Goal: Find specific page/section: Find specific page/section

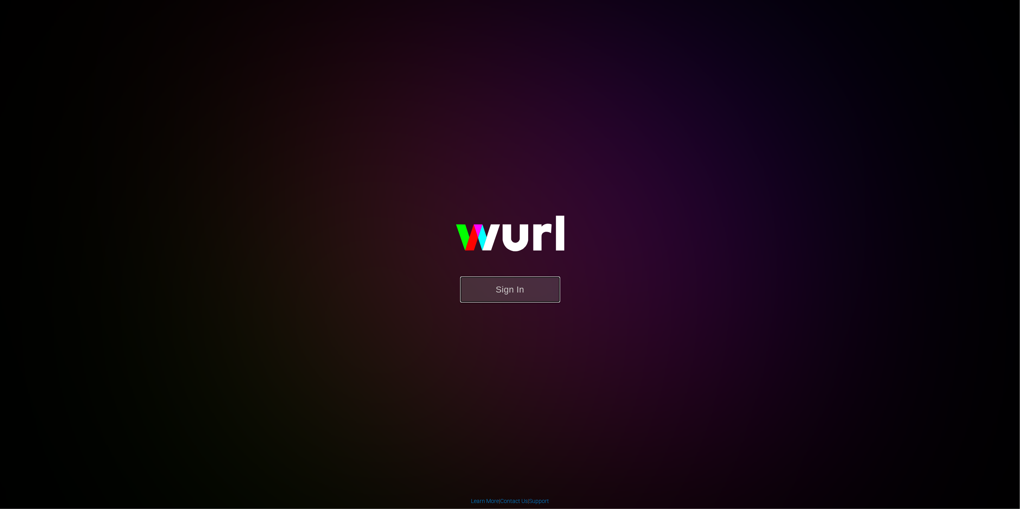
click at [498, 284] on button "Sign In" at bounding box center [510, 289] width 100 height 26
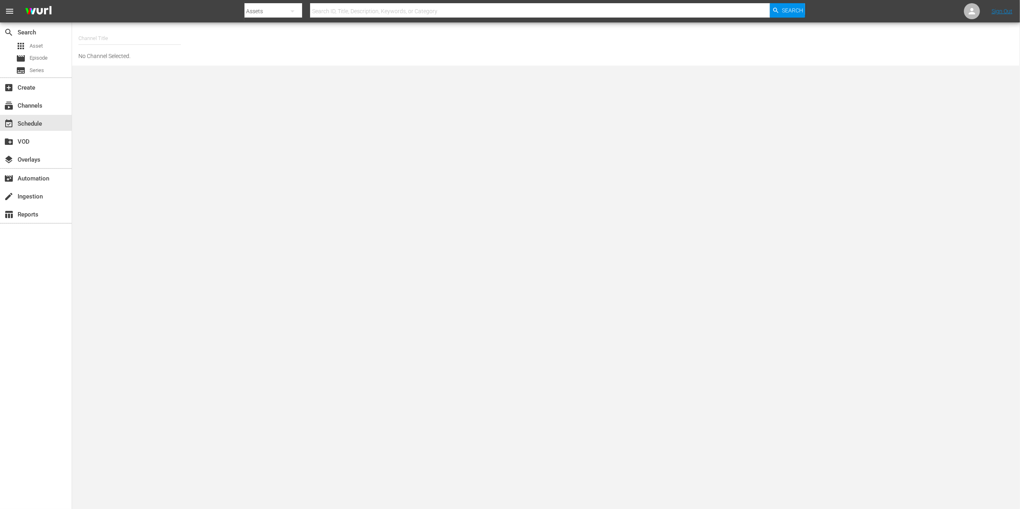
click at [511, 261] on body "menu Search By Assets Search ID, Title, Description, Keywords, or Category Sear…" at bounding box center [510, 254] width 1020 height 509
click at [36, 102] on div "subscriptions Channels" at bounding box center [22, 104] width 45 height 7
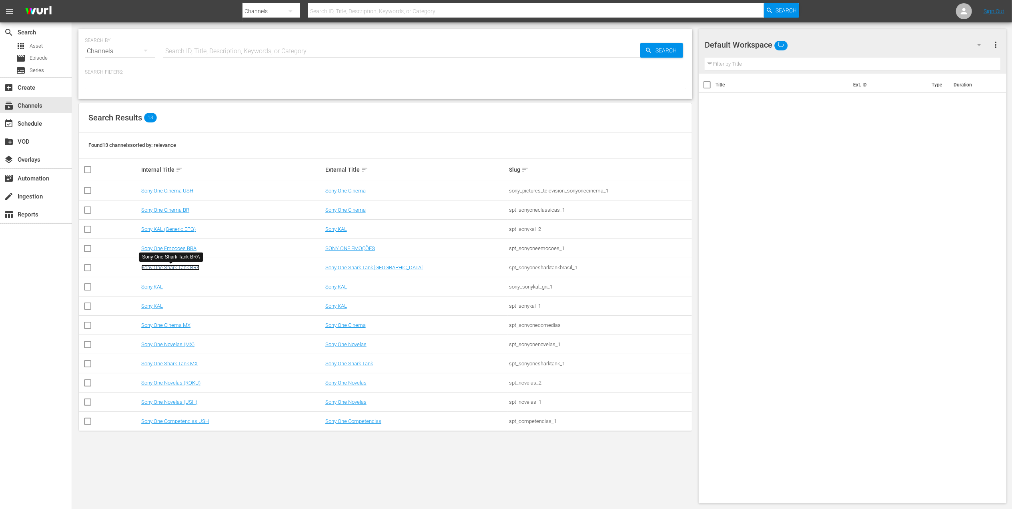
click at [182, 268] on link "Sony One Shark Tank BRA" at bounding box center [170, 267] width 58 height 6
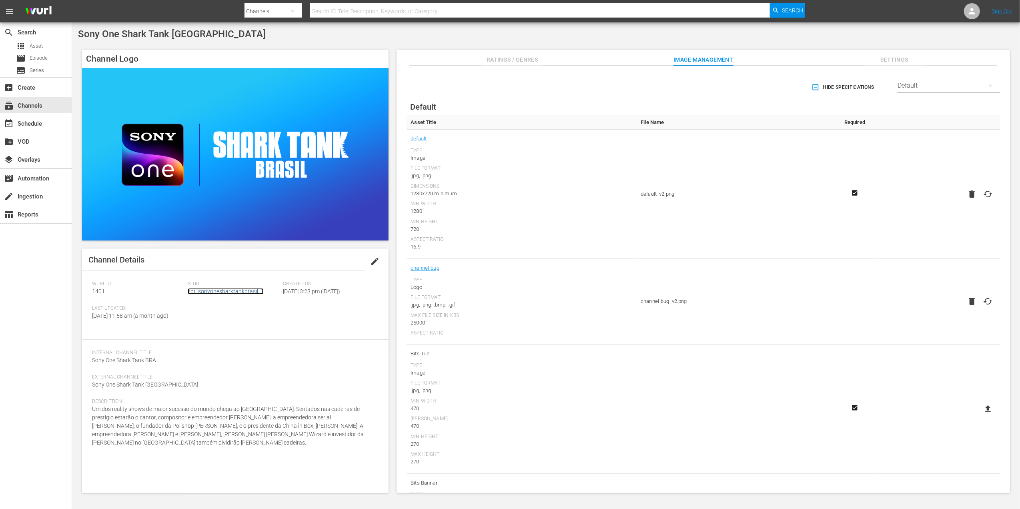
click at [218, 290] on link "spt_sonyonesharktankbrasil_1" at bounding box center [226, 291] width 76 height 6
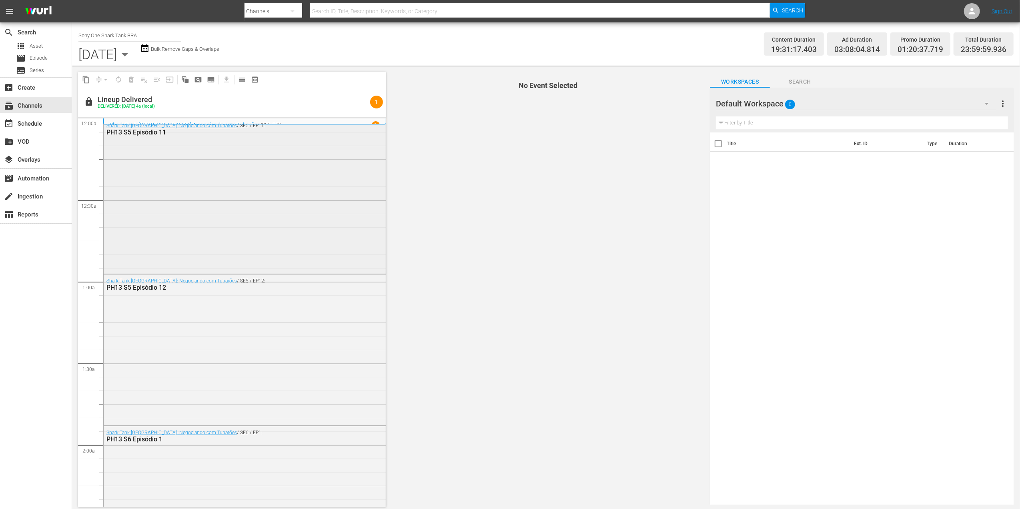
click at [219, 252] on div "Shark Tank Brasil: Negociando com Tubarões / SE5 / EP11: PH13 S5 Episódio 11" at bounding box center [245, 195] width 282 height 153
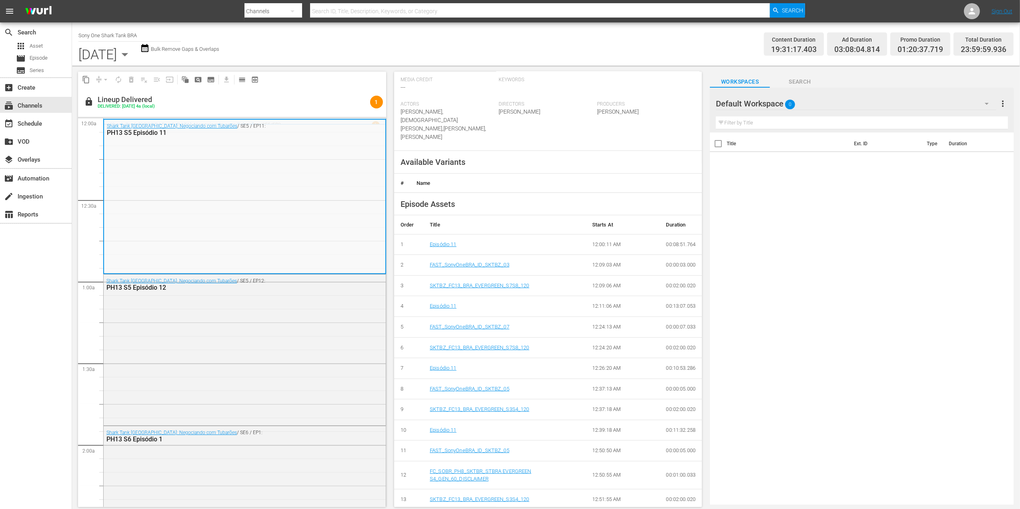
scroll to position [189, 0]
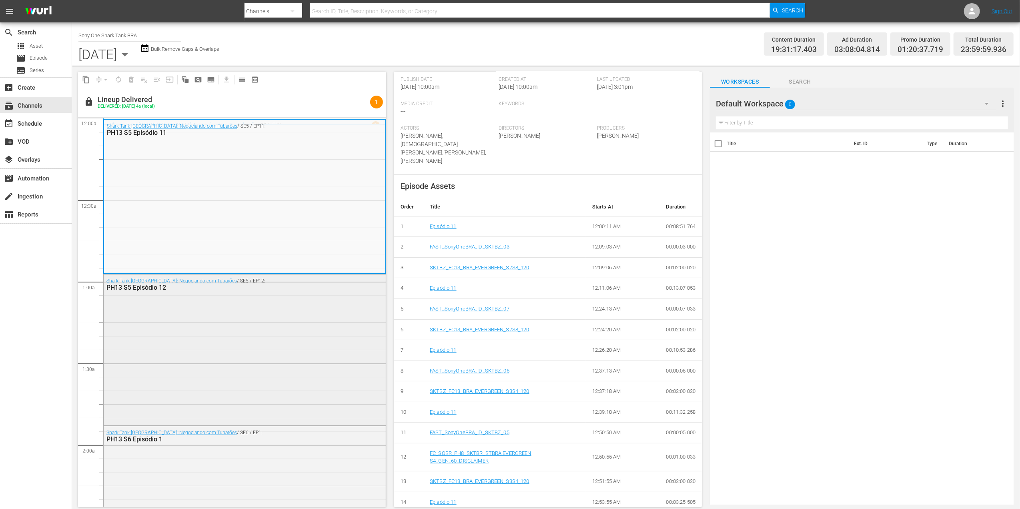
click at [237, 352] on div "Shark Tank Brasil: Negociando com Tubarões / SE5 / EP12: PH13 S5 Episódio 12" at bounding box center [245, 348] width 282 height 149
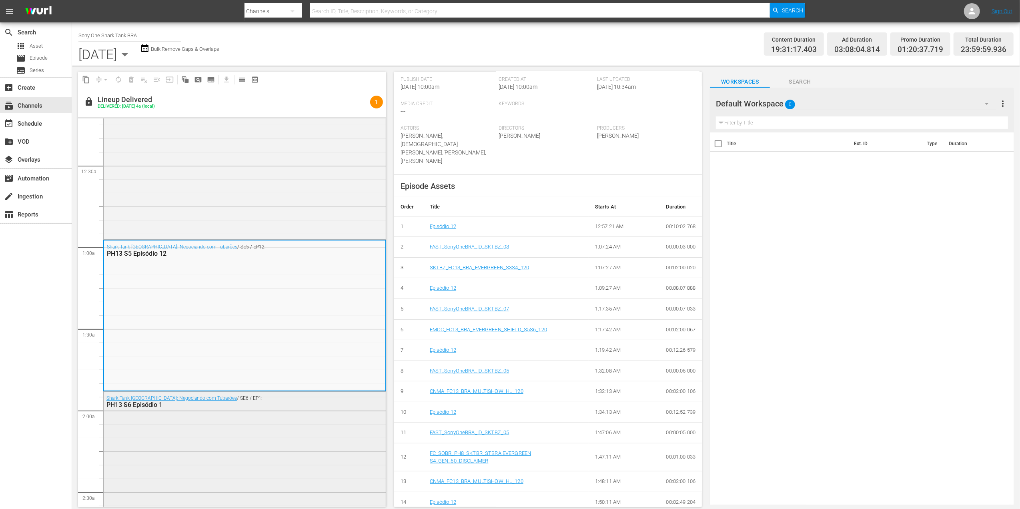
scroll to position [53, 0]
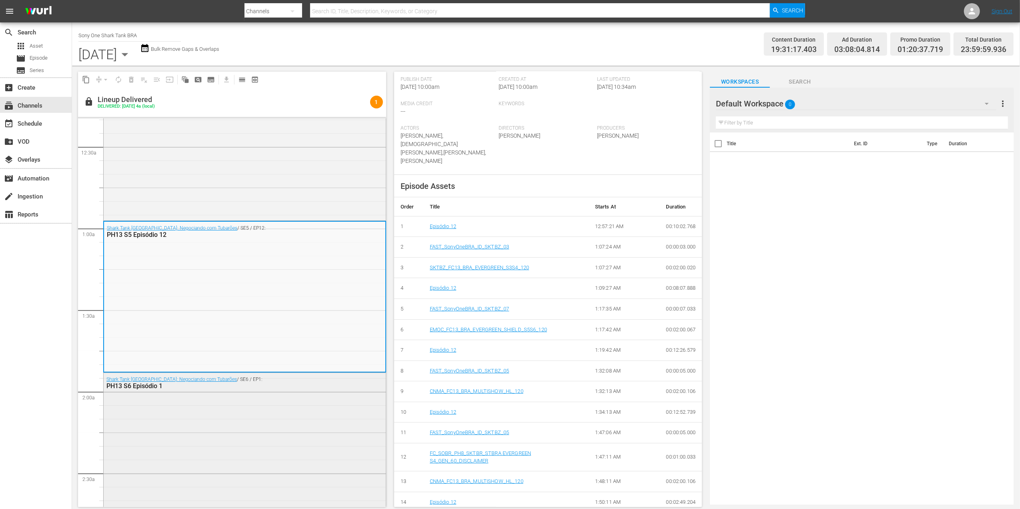
click at [298, 439] on div "Shark Tank Brasil: Negociando com Tubarões / SE6 / EP1: PH13 S6 Episódio 1" at bounding box center [245, 450] width 282 height 154
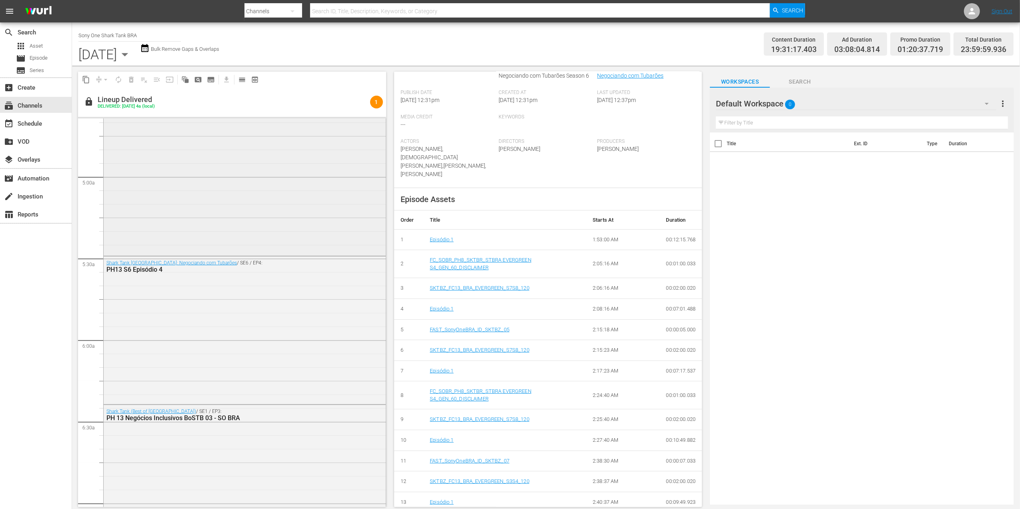
scroll to position [746, 0]
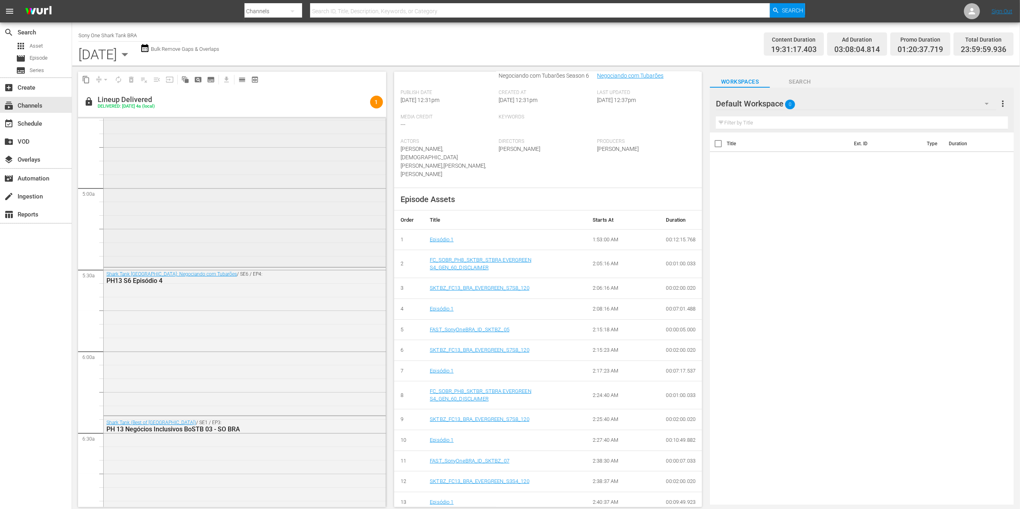
click at [252, 234] on div "Shark Tank Brasil: Negociando com Tubarões / SE6 / EP3: PH13 S6 Episódio 3 DUP1" at bounding box center [245, 128] width 282 height 276
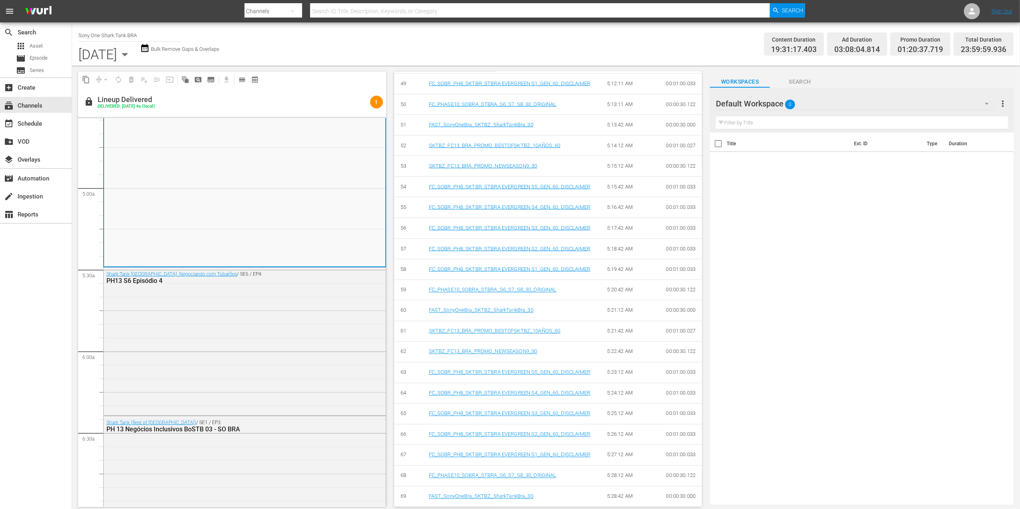
scroll to position [1562, 0]
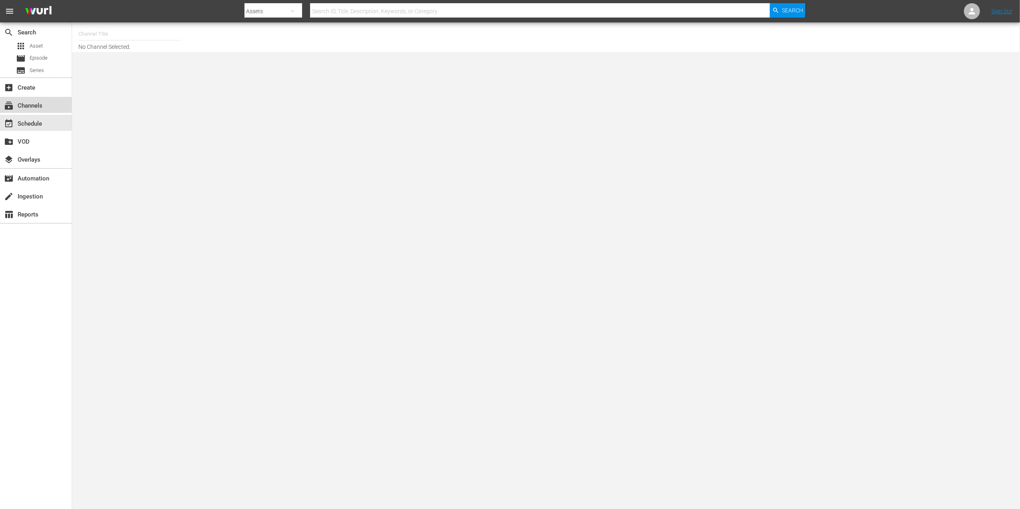
click at [33, 108] on div "subscriptions Channels" at bounding box center [22, 104] width 45 height 7
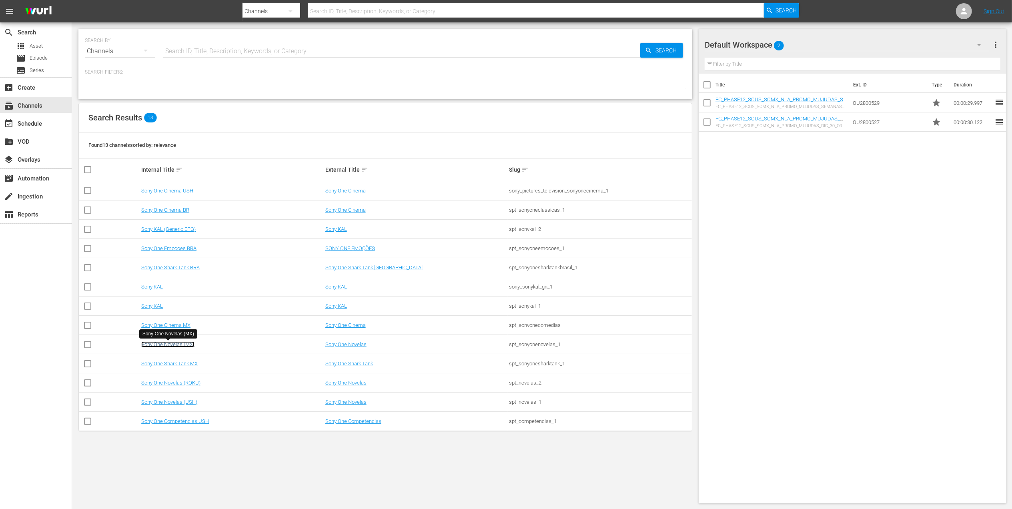
click at [181, 346] on link "Sony One Novelas (MX)" at bounding box center [167, 344] width 53 height 6
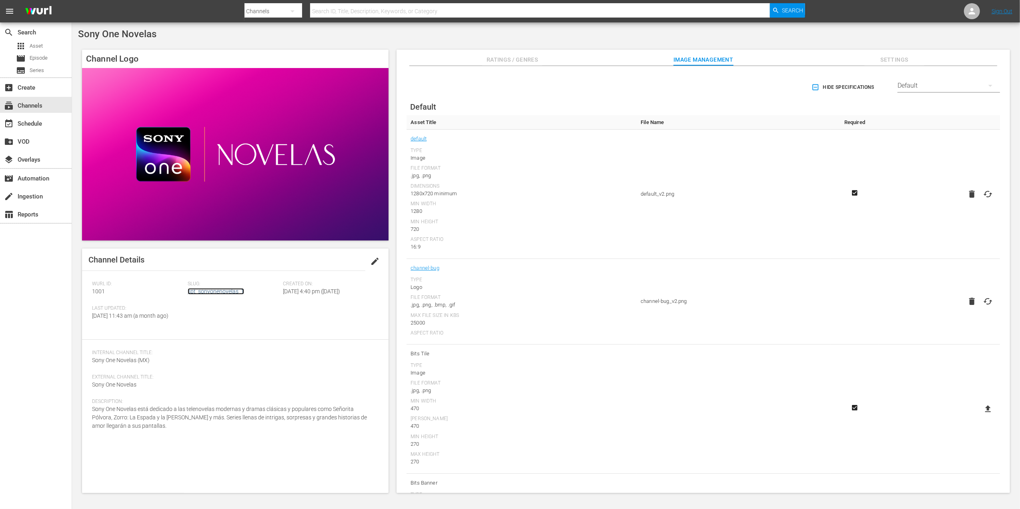
click at [229, 292] on link "spt_sonyonenovelas_1" at bounding box center [216, 291] width 56 height 6
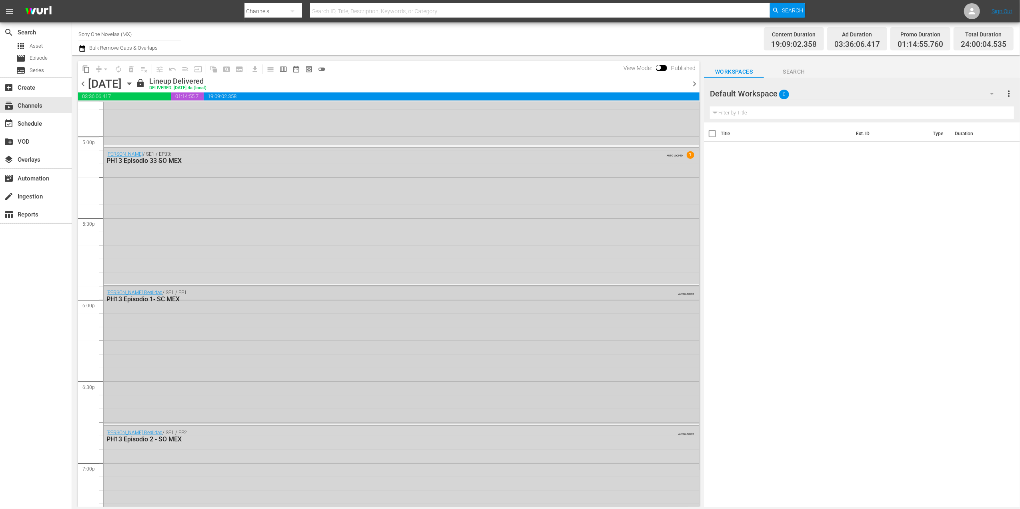
scroll to position [2765, 0]
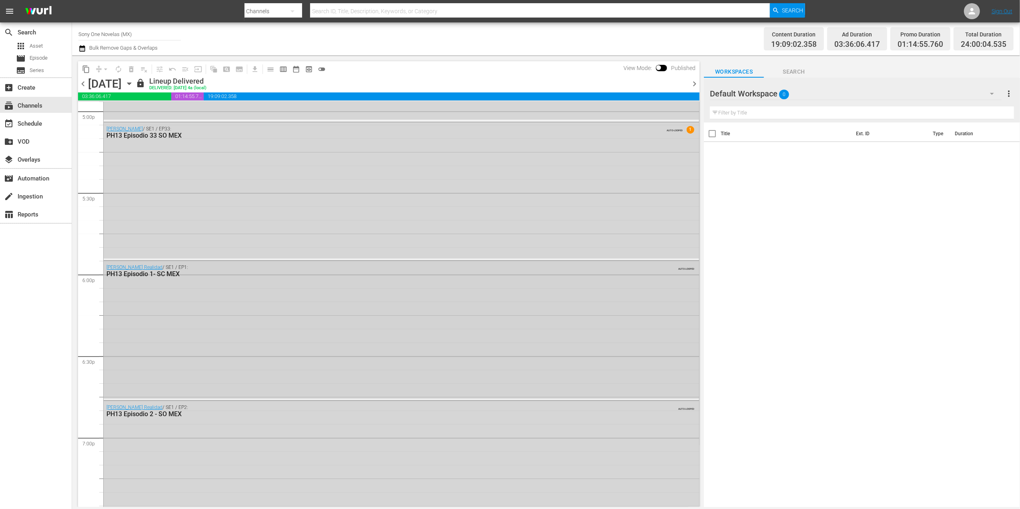
click at [221, 346] on div "[PERSON_NAME] Realidad / SE1 / EP1: PH13 Episodio 1- SC MEX AUTO-LOOPED" at bounding box center [401, 330] width 595 height 138
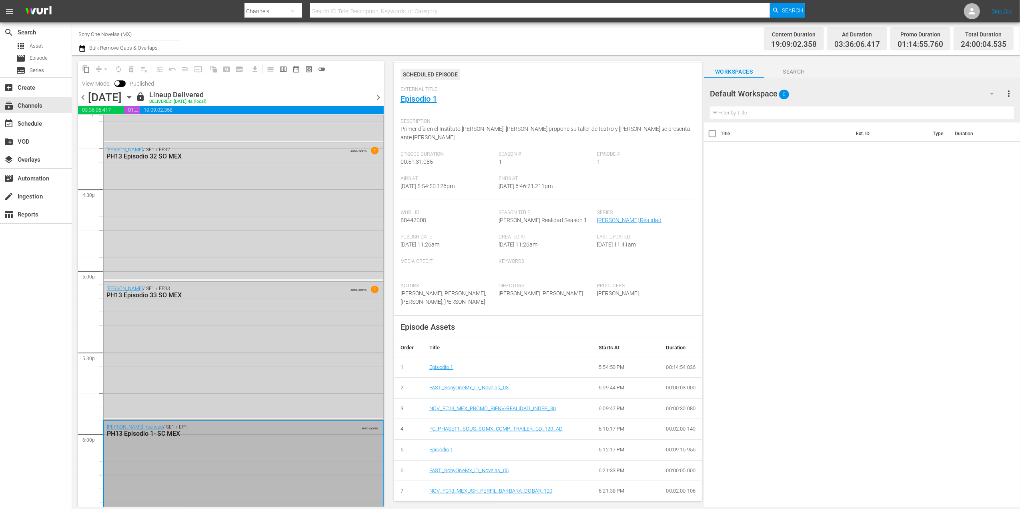
scroll to position [2605, 0]
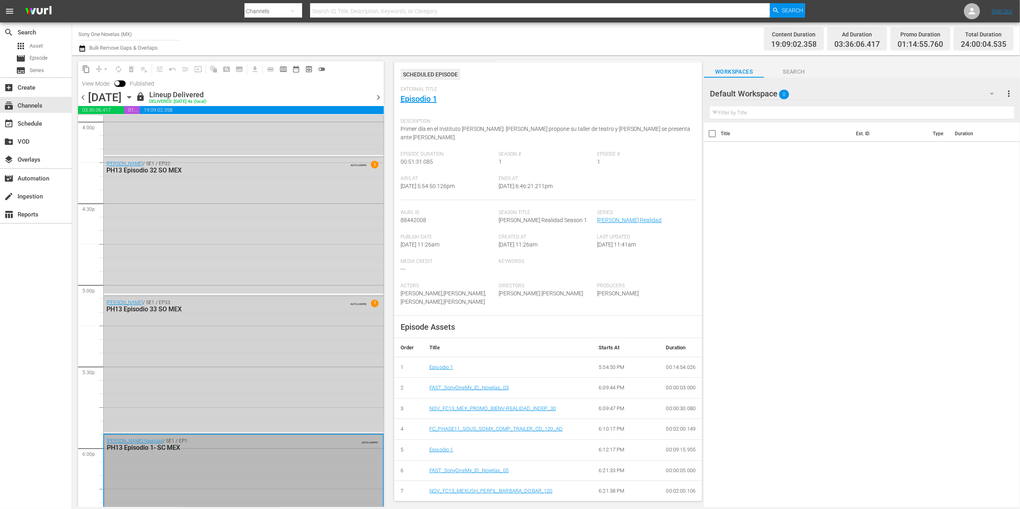
click at [284, 359] on div "[PERSON_NAME] / SE1 / EP33: PH13 Episodio 33 SO MEX AUTO-LOOPED 1" at bounding box center [244, 364] width 280 height 136
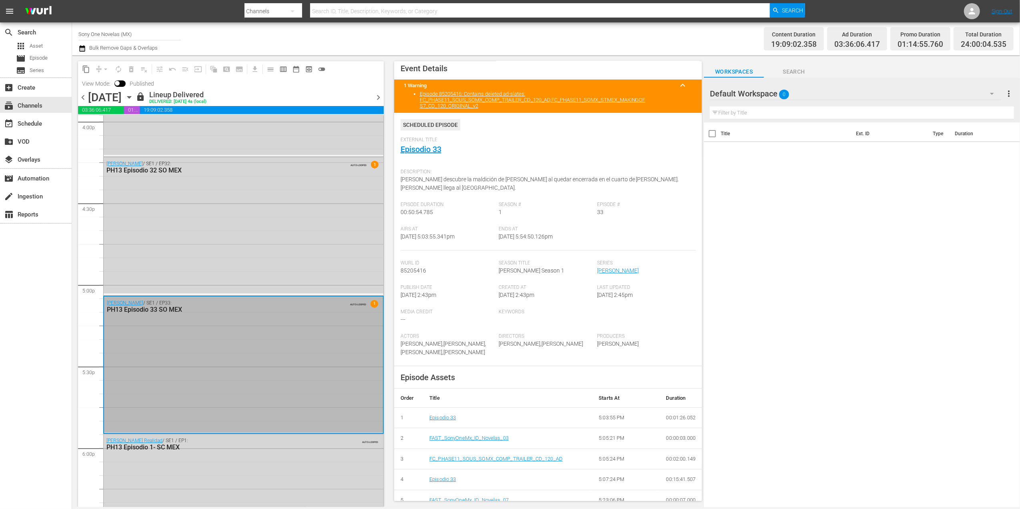
scroll to position [0, 0]
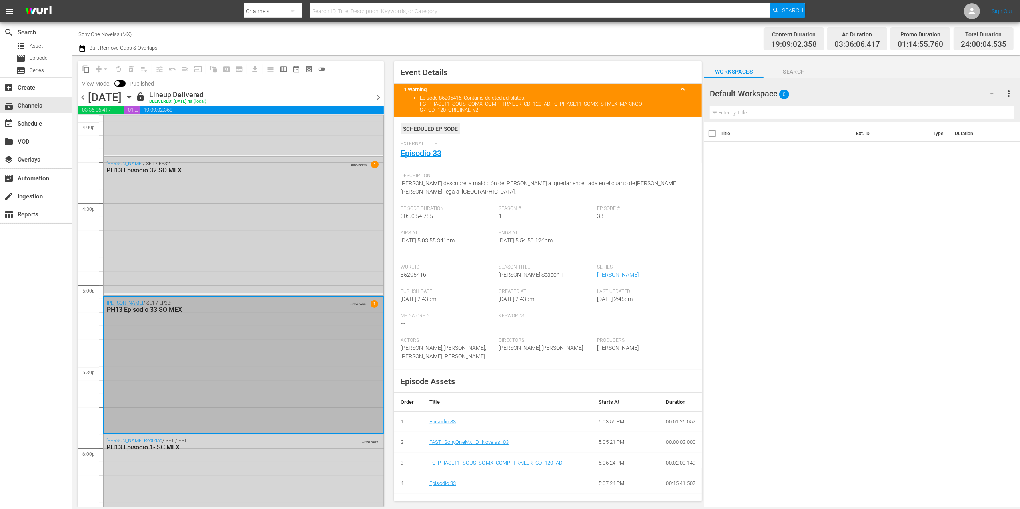
click at [191, 248] on div "[PERSON_NAME] / SE1 / EP32: PH13 Episodio 32 SO MEX AUTO-LOOPED 1" at bounding box center [244, 225] width 280 height 136
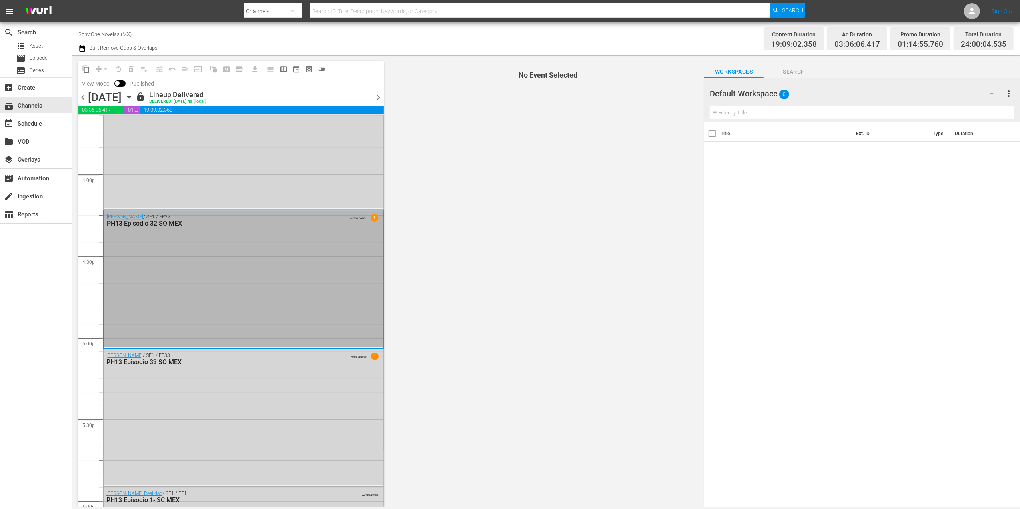
scroll to position [2552, 0]
click at [332, 269] on div "[PERSON_NAME] / SE1 / EP32: PH13 Episodio 32 SO MEX AUTO-LOOPED 1" at bounding box center [243, 279] width 279 height 136
click at [132, 221] on div "PH13 Episodio 32 SO MEX" at bounding box center [223, 224] width 232 height 8
click at [144, 227] on div "PH13 Episodio 32 SO MEX" at bounding box center [223, 224] width 232 height 8
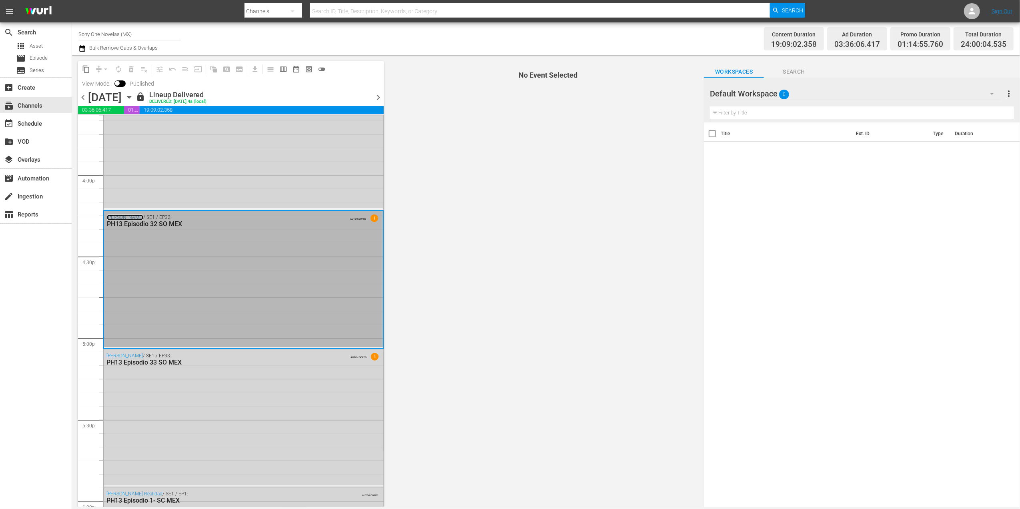
click at [130, 218] on link "[PERSON_NAME]" at bounding box center [125, 217] width 36 height 6
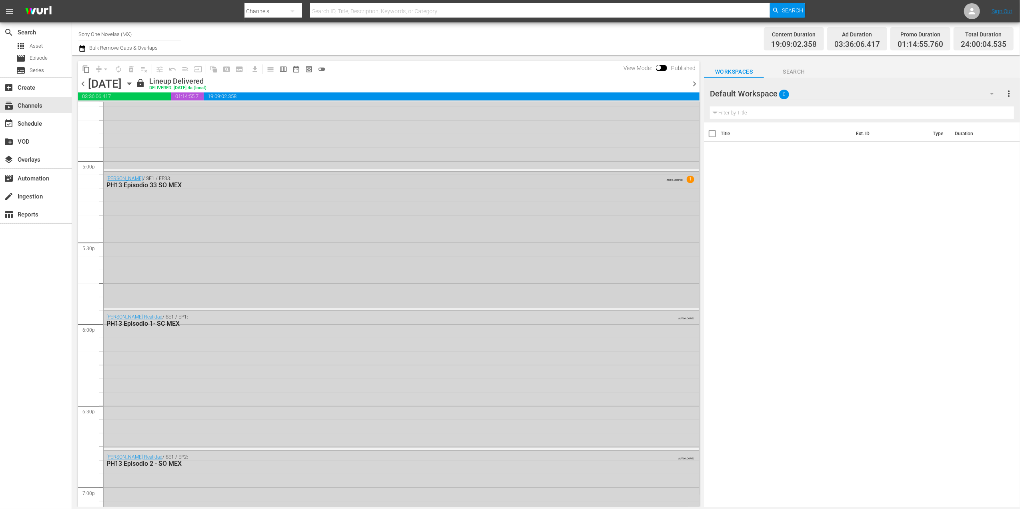
scroll to position [2827, 0]
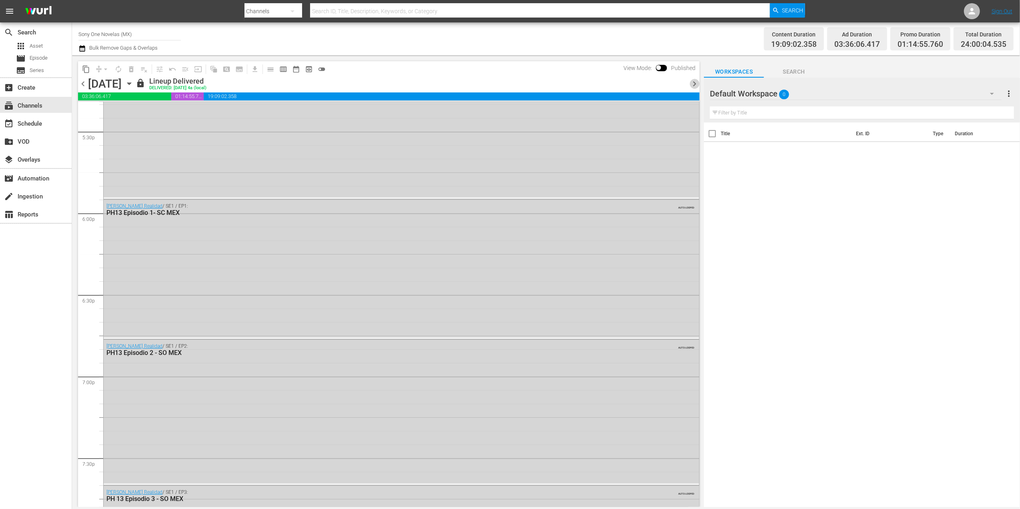
click at [694, 82] on span "chevron_right" at bounding box center [694, 84] width 10 height 10
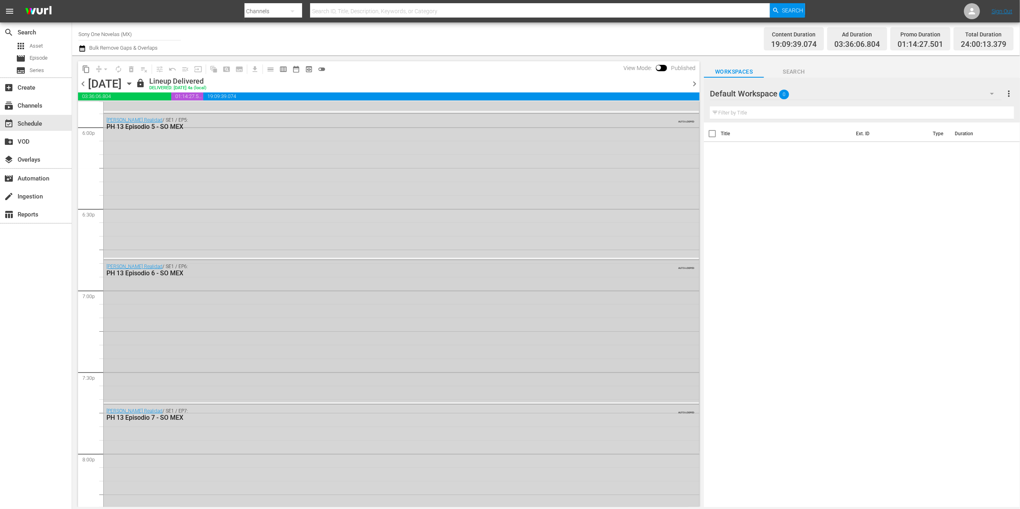
scroll to position [2896, 0]
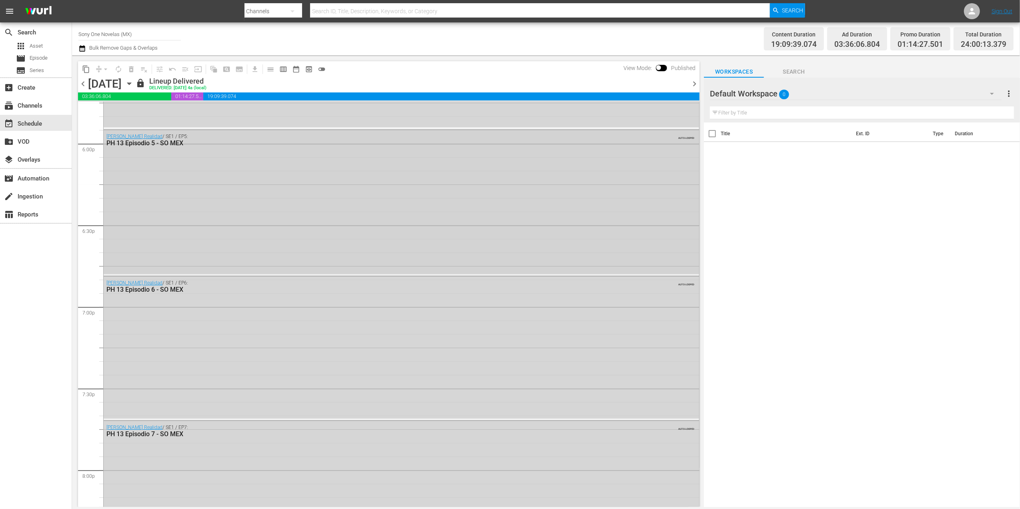
click at [422, 252] on div "[PERSON_NAME] Realidad / SE1 / EP5: PH 13 Episodio 5 - SO MEX AUTO-LOOPED" at bounding box center [401, 202] width 595 height 144
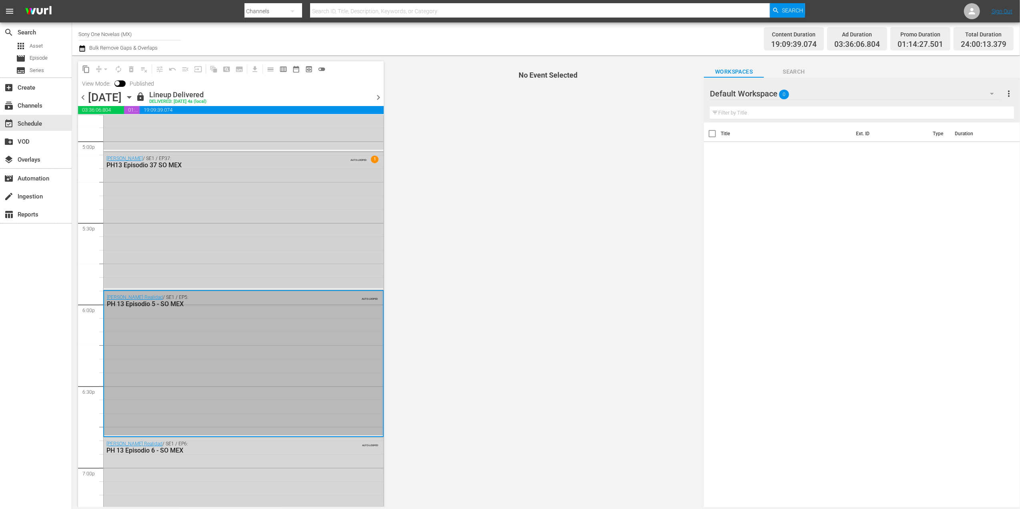
scroll to position [2736, 0]
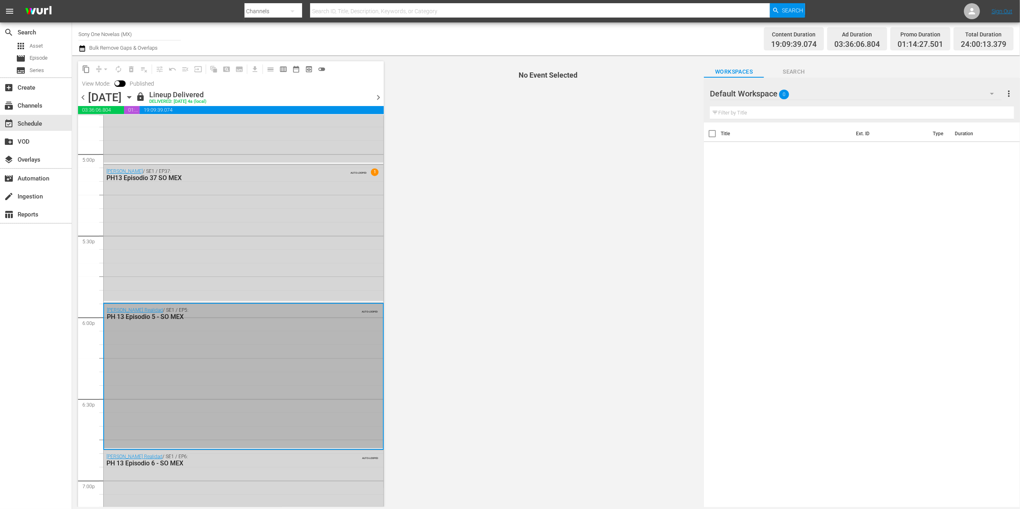
click at [151, 318] on div "PH 13 Episodio 5 - SO MEX" at bounding box center [223, 317] width 232 height 8
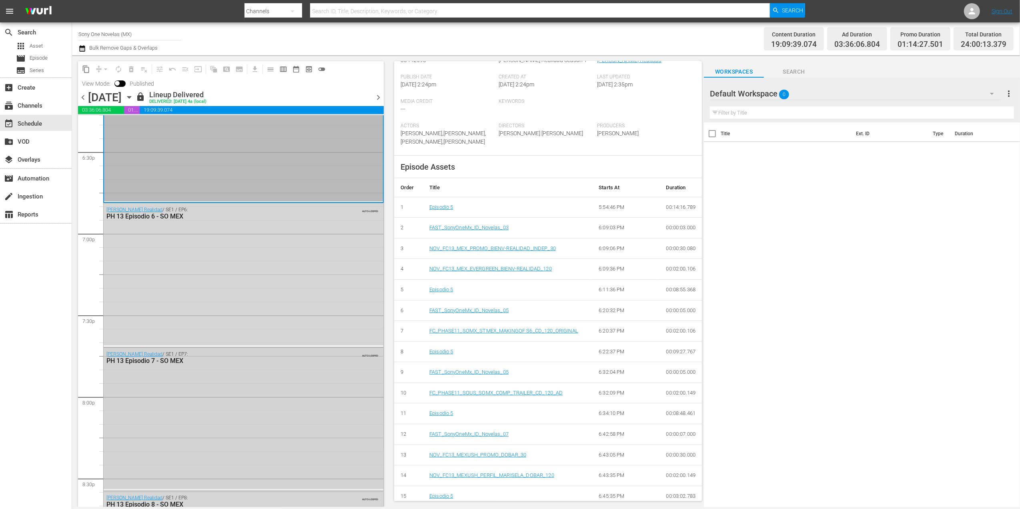
scroll to position [3056, 0]
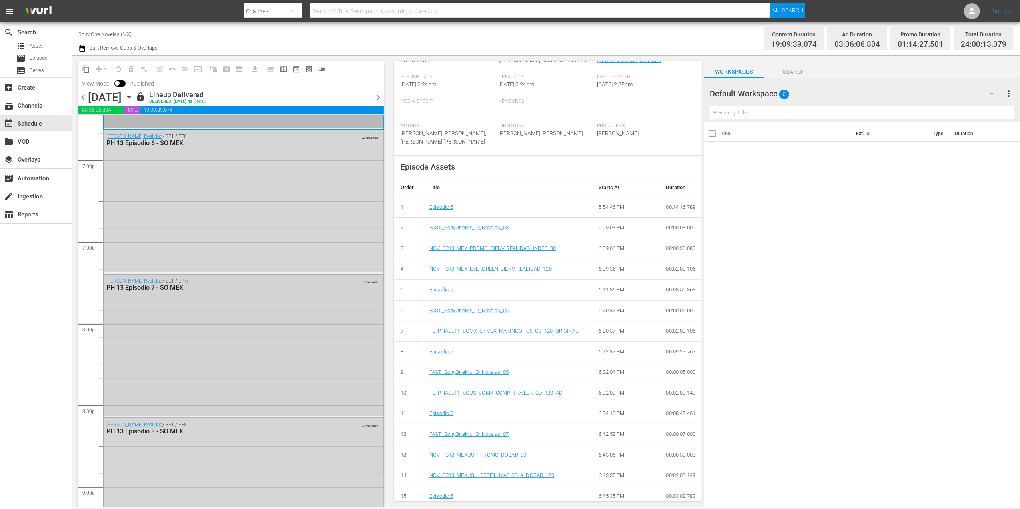
click at [186, 293] on div "[PERSON_NAME] Realidad / SE1 / EP7: PH 13 Episodio 7 - SO MEX AUTO-LOOPED" at bounding box center [244, 284] width 280 height 20
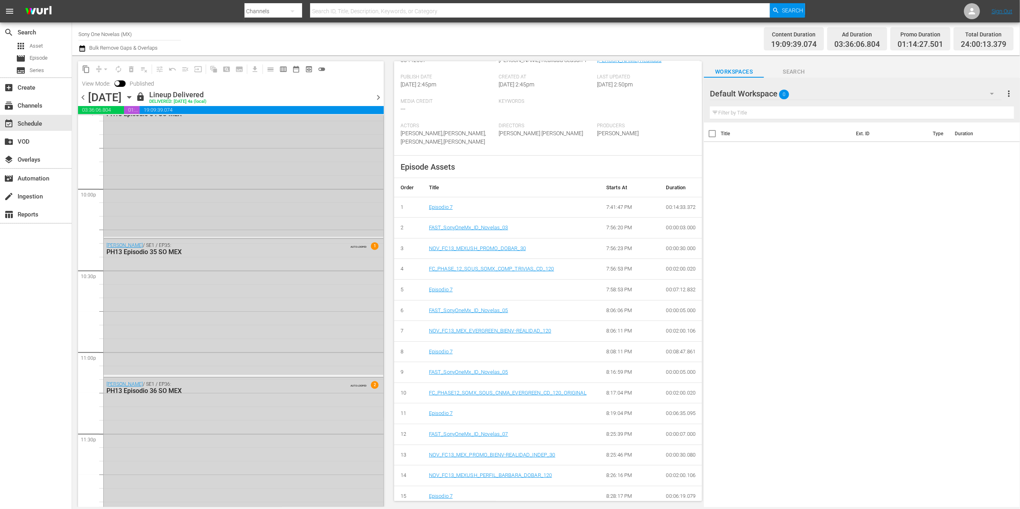
scroll to position [3526, 0]
click at [257, 326] on div "[PERSON_NAME] / SE1 / EP35: PH13 Episodio 35 SO MEX AUTO-LOOPED 1" at bounding box center [244, 298] width 280 height 136
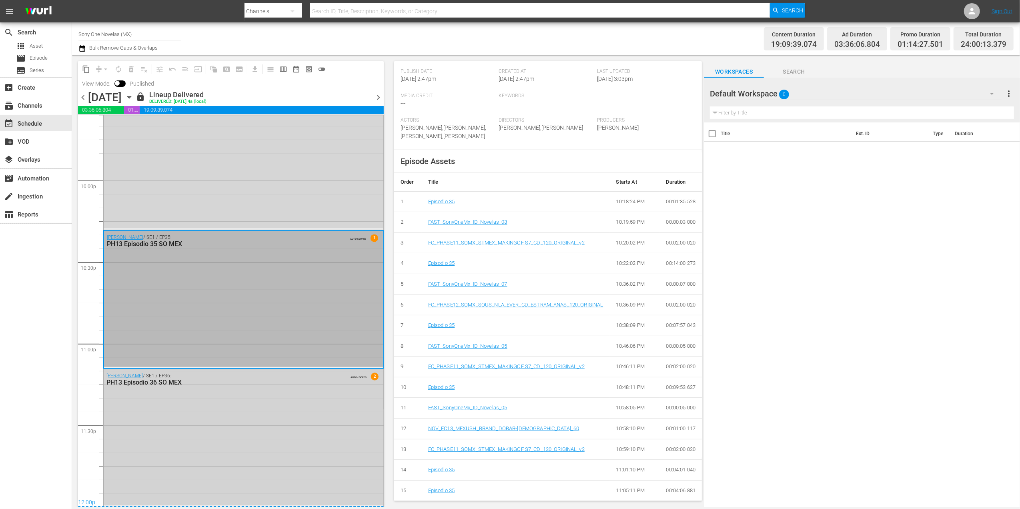
click at [370, 378] on span "2" at bounding box center [374, 377] width 8 height 8
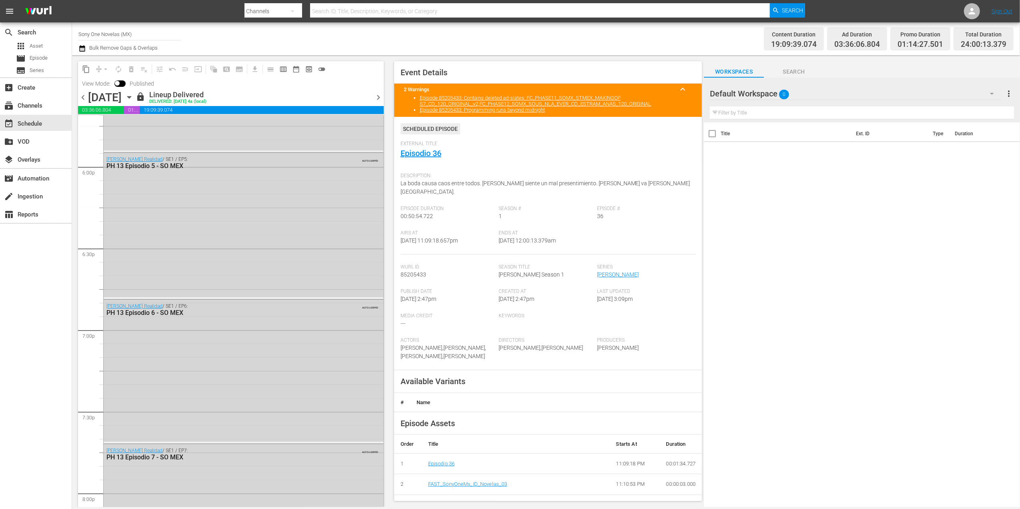
scroll to position [2886, 0]
click at [378, 97] on span "chevron_right" at bounding box center [379, 97] width 10 height 10
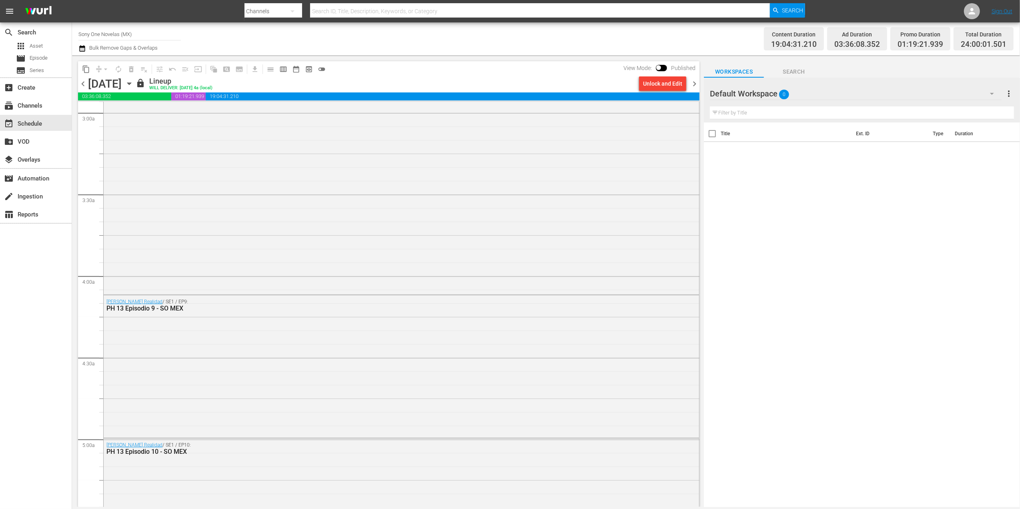
scroll to position [426, 0]
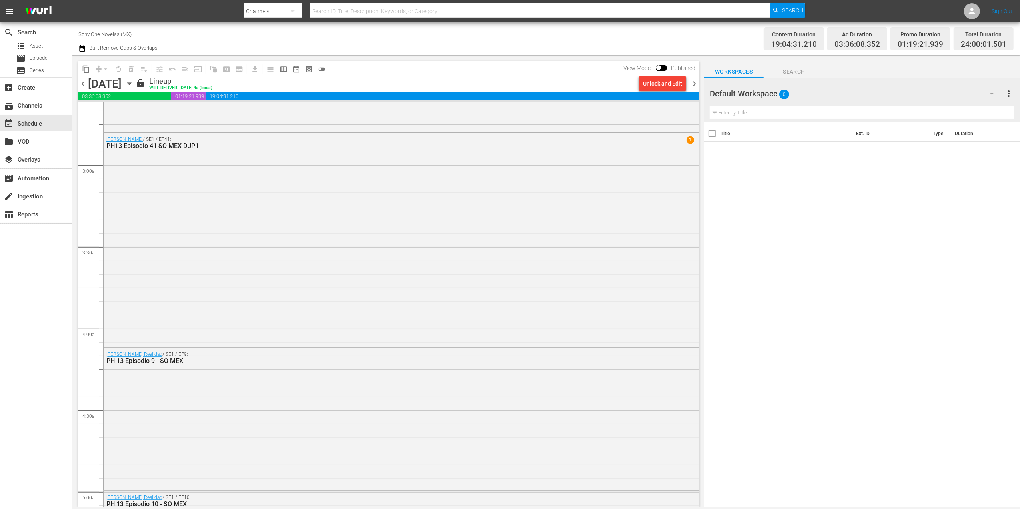
click at [373, 277] on div "[PERSON_NAME] / SE1 / EP41: PH13 Episodio 41 SO MEX DUP1 1" at bounding box center [401, 239] width 595 height 212
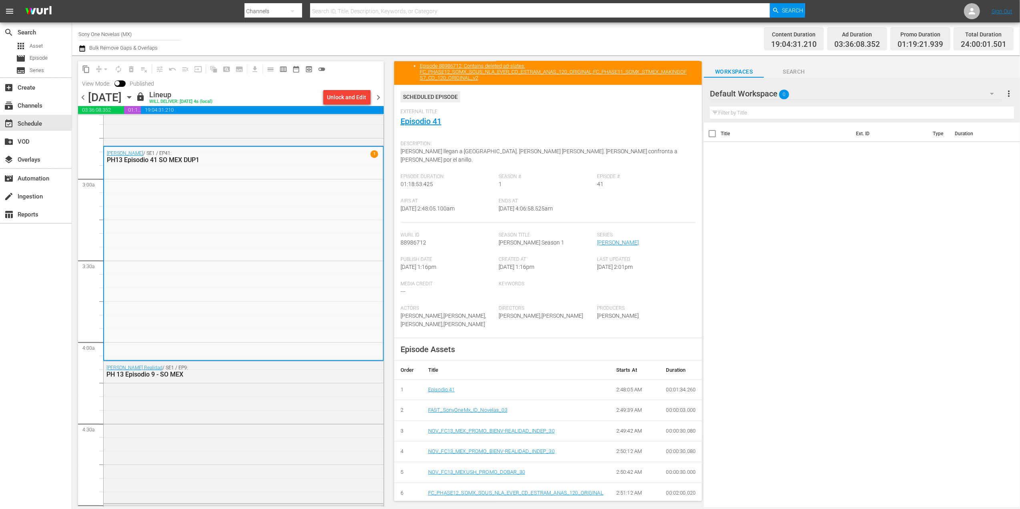
scroll to position [0, 0]
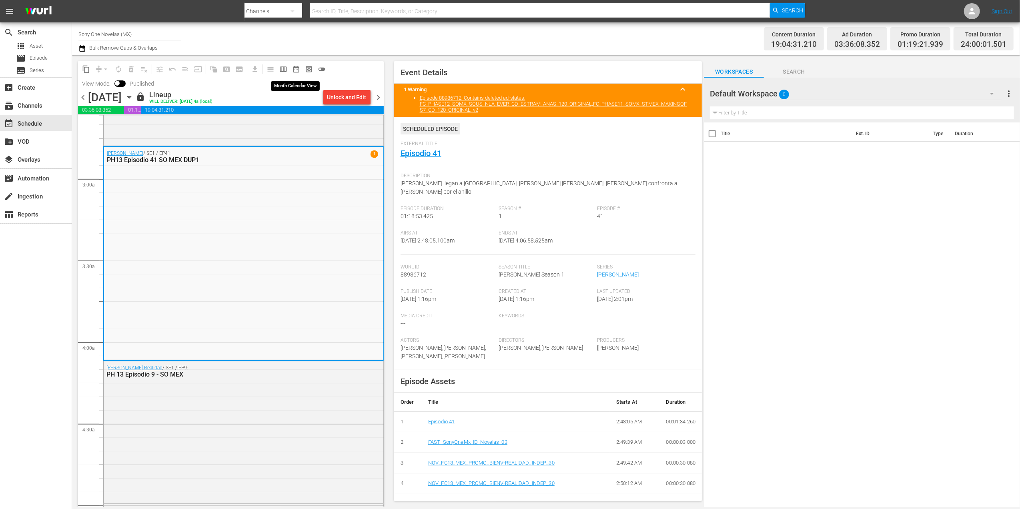
click at [294, 69] on span "date_range_outlined" at bounding box center [296, 69] width 8 height 8
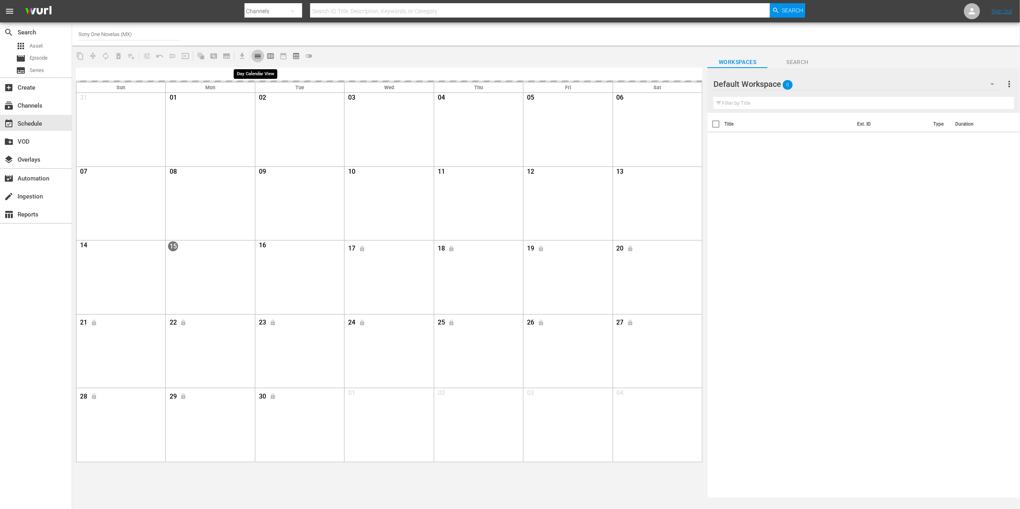
click at [260, 54] on span "calendar_view_day_outlined" at bounding box center [258, 56] width 8 height 8
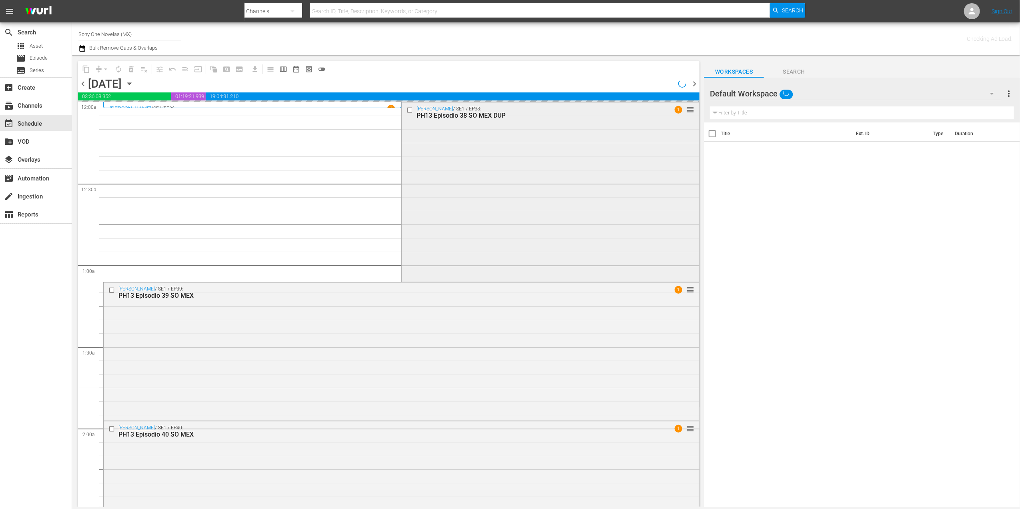
click at [442, 176] on div "[PERSON_NAME] / SE1 / EP38: PH13 Episodio 38 SO MEX DUP 1 reorder" at bounding box center [550, 191] width 297 height 178
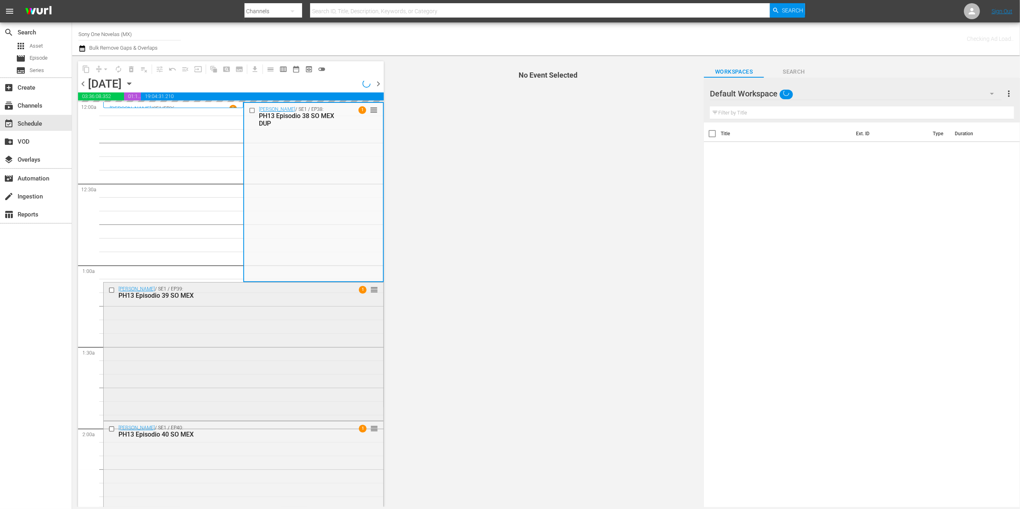
click at [196, 317] on div "[PERSON_NAME] / SE1 / EP39: PH13 Episodio 39 SO MEX 1 reorder" at bounding box center [244, 350] width 280 height 136
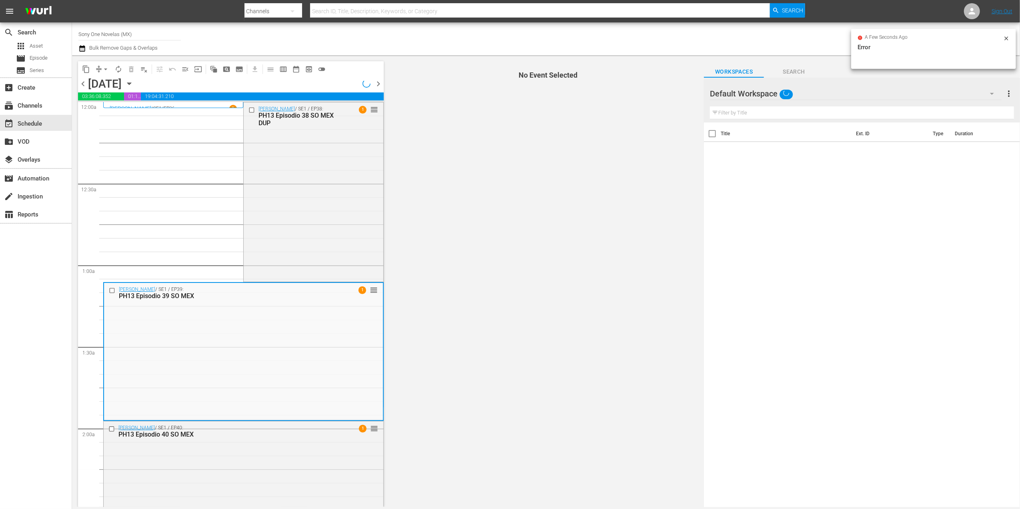
click at [1009, 36] on icon at bounding box center [1006, 38] width 6 height 6
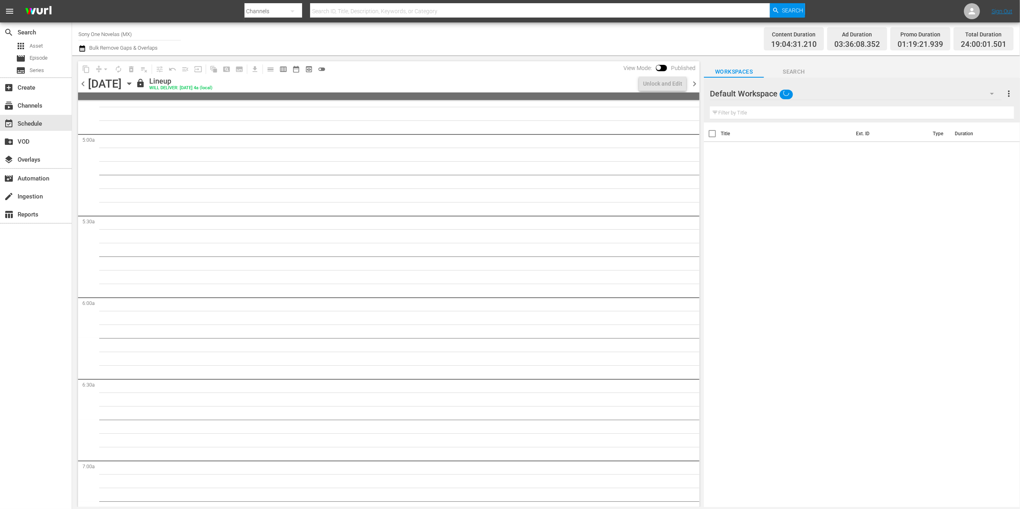
scroll to position [800, 0]
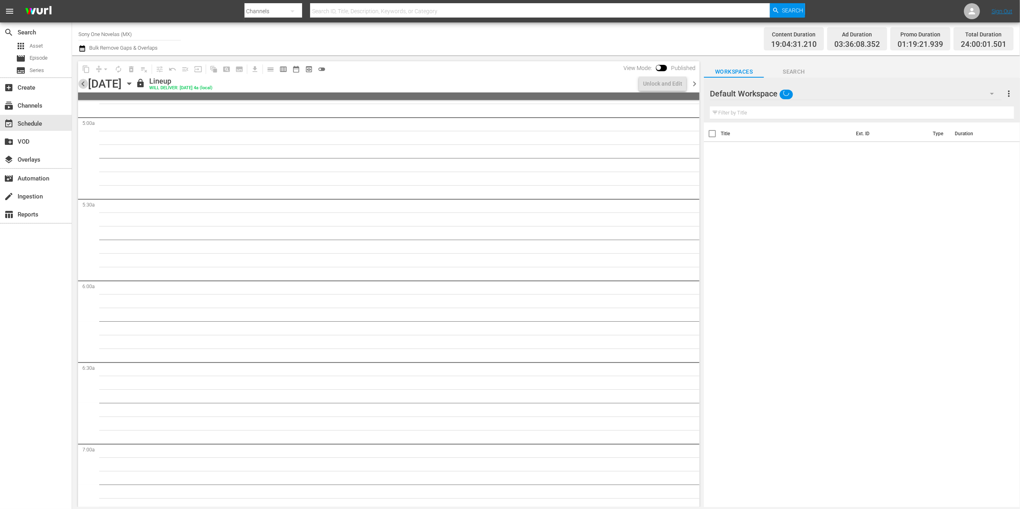
click at [86, 79] on span "chevron_left" at bounding box center [83, 84] width 10 height 10
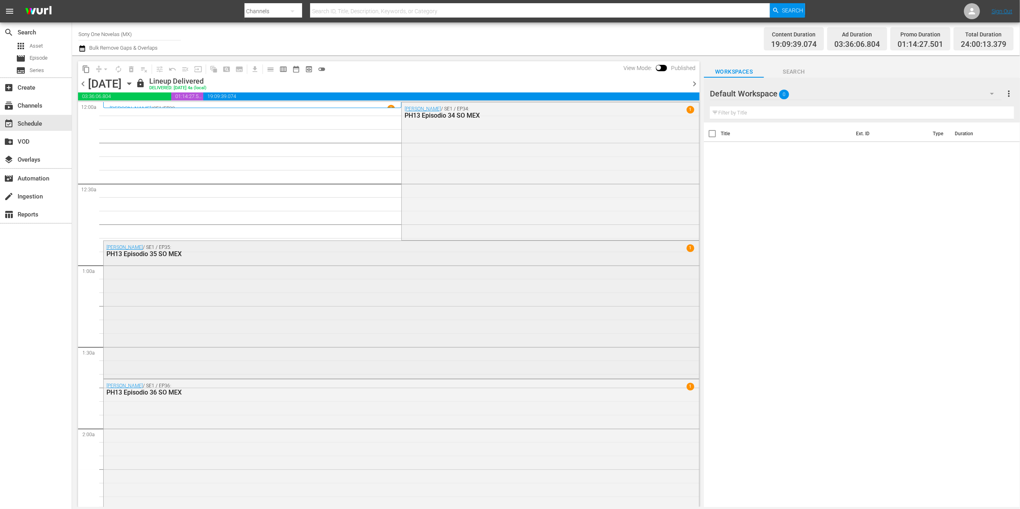
click at [170, 266] on div "[PERSON_NAME] / SE1 / EP35: PH13 Episodio 35 SO MEX 1" at bounding box center [401, 309] width 595 height 136
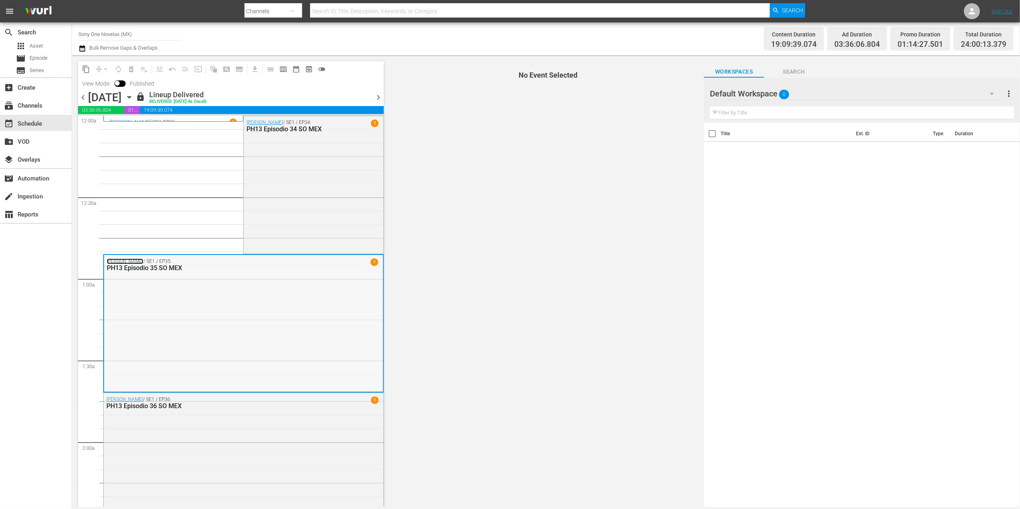
click at [128, 262] on link "[PERSON_NAME]" at bounding box center [125, 261] width 36 height 6
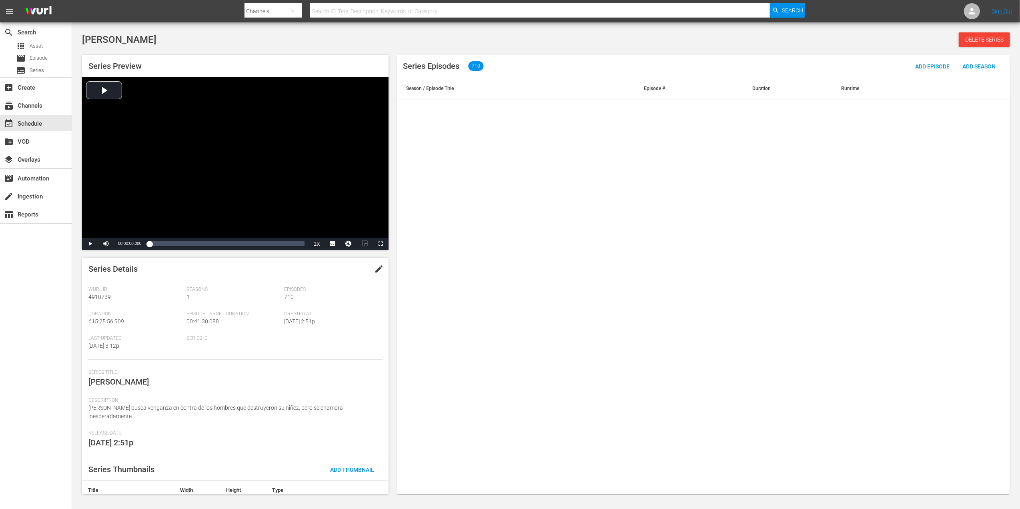
click at [461, 233] on div "Series Episodes 710 Add Episode Add Season Season / Episode Title Episode # Dur…" at bounding box center [702, 274] width 613 height 439
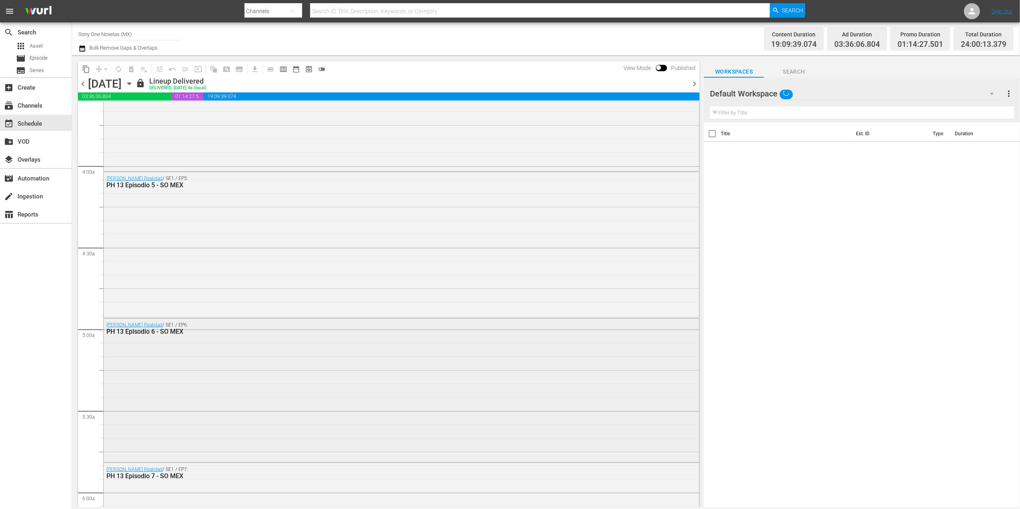
scroll to position [640, 0]
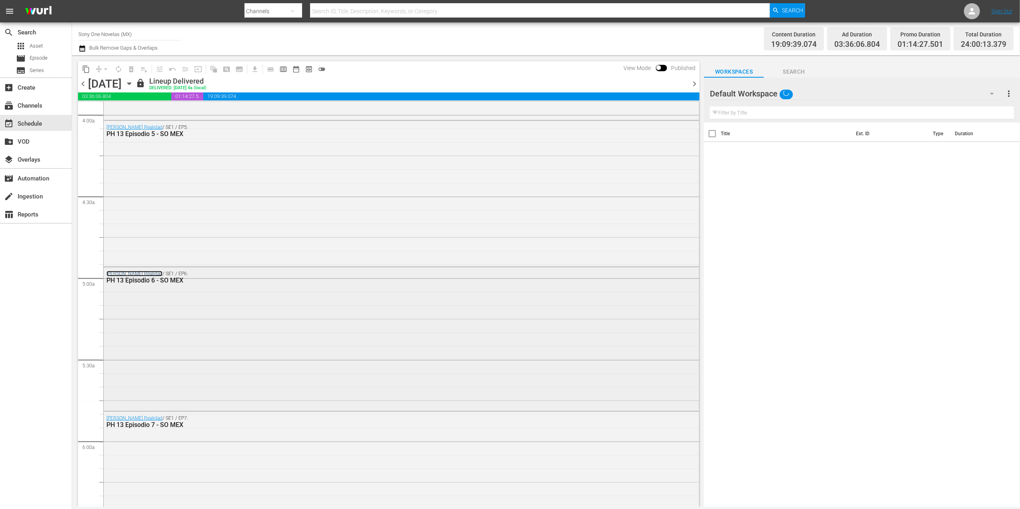
click at [131, 271] on link "[PERSON_NAME] Realidad" at bounding box center [134, 274] width 56 height 6
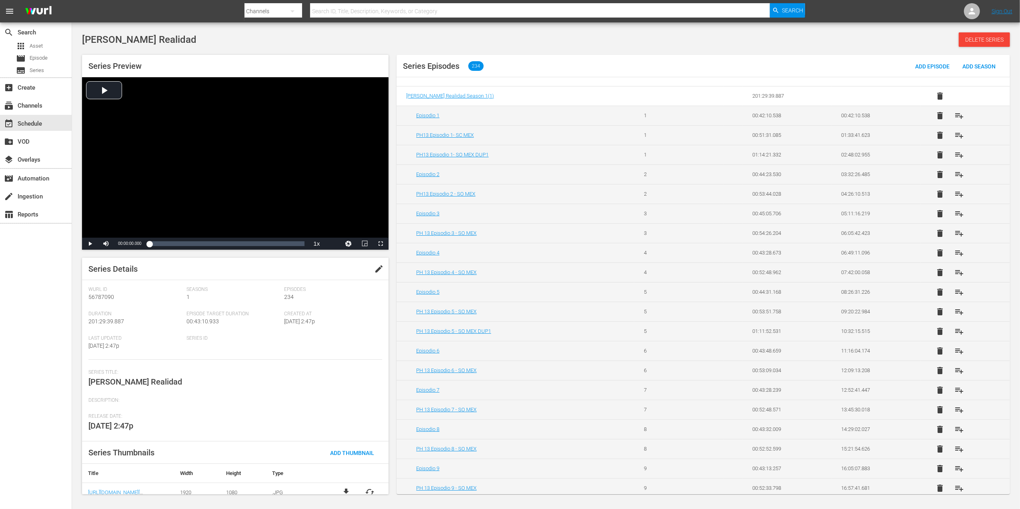
scroll to position [21, 0]
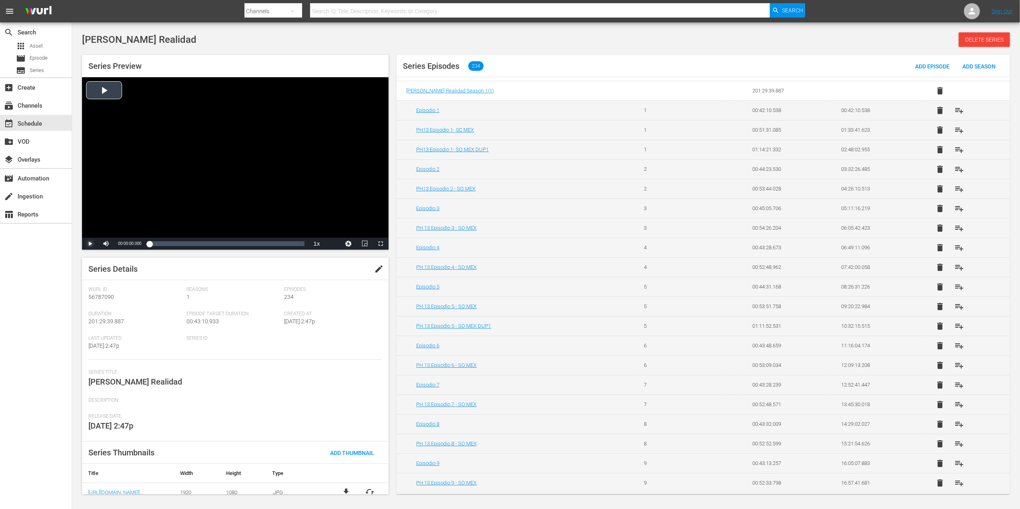
click at [90, 244] on span "Video Player" at bounding box center [90, 244] width 0 height 0
drag, startPoint x: 127, startPoint y: 242, endPoint x: 111, endPoint y: 243, distance: 16.4
click at [111, 243] on div "Mute 24%" at bounding box center [116, 244] width 36 height 12
drag, startPoint x: 155, startPoint y: 242, endPoint x: 178, endPoint y: 244, distance: 22.8
click at [177, 244] on div "00:01:12.301" at bounding box center [163, 244] width 28 height 8
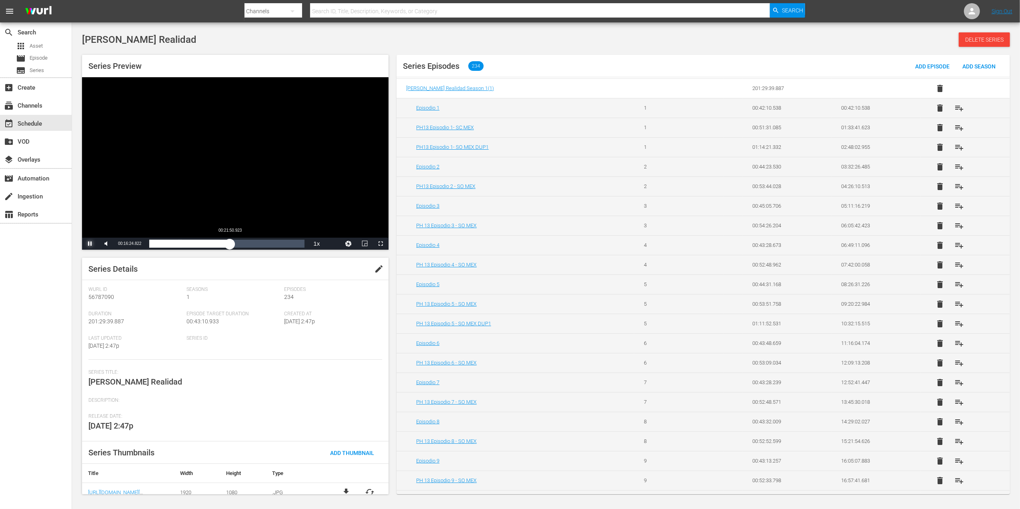
drag, startPoint x: 178, startPoint y: 244, endPoint x: 231, endPoint y: 247, distance: 52.9
click at [230, 247] on div "00:07:50.297" at bounding box center [189, 244] width 80 height 8
click at [90, 244] on span "Video Player" at bounding box center [90, 244] width 0 height 0
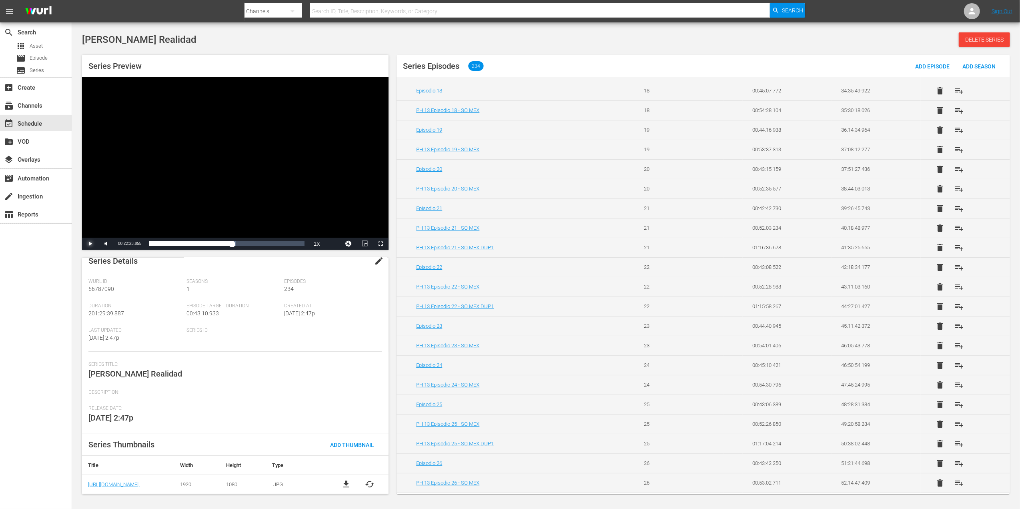
scroll to position [810, 0]
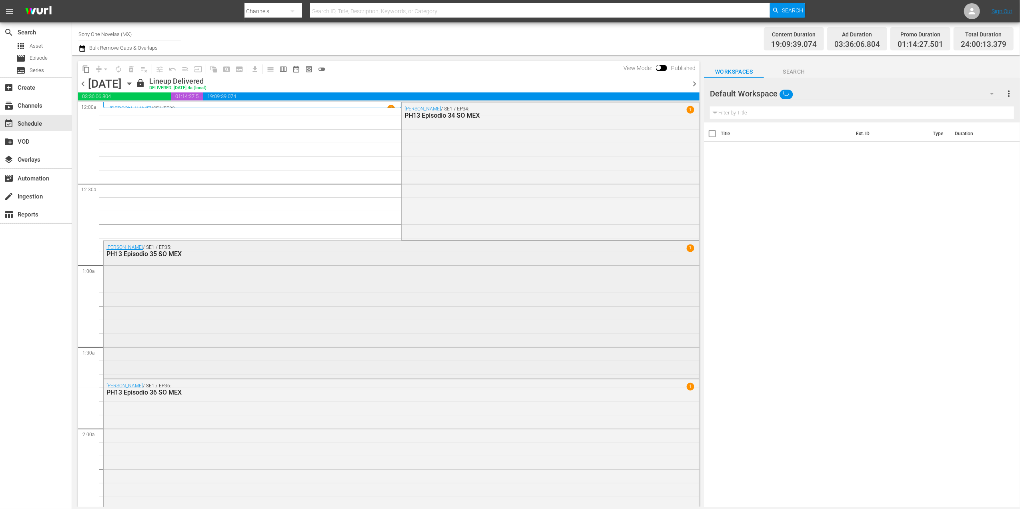
click at [236, 293] on div "[PERSON_NAME] / SE1 / EP35: PH13 Episodio 35 SO MEX 1" at bounding box center [401, 309] width 595 height 136
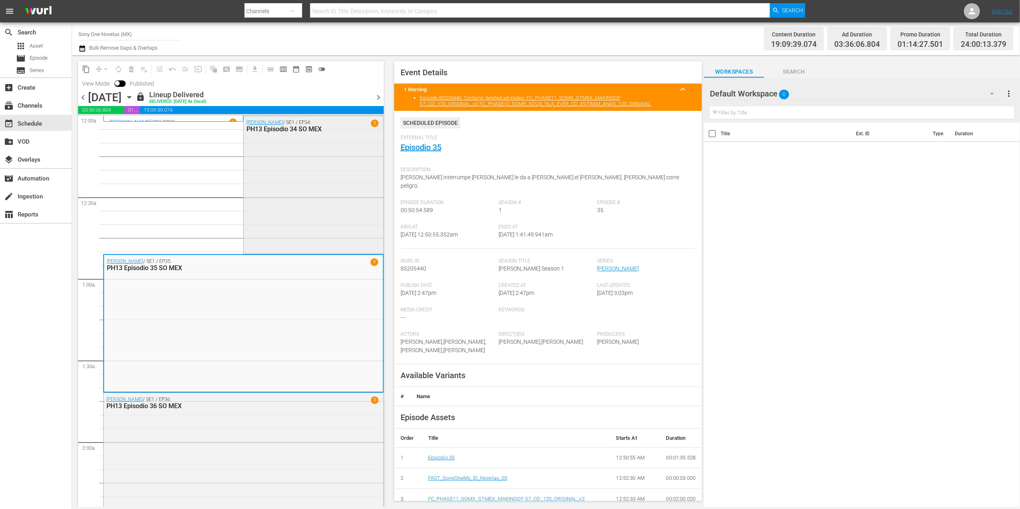
click at [289, 176] on div "[PERSON_NAME] / SE1 / EP34: PH13 Episodio 34 SO MEX 1" at bounding box center [313, 184] width 139 height 136
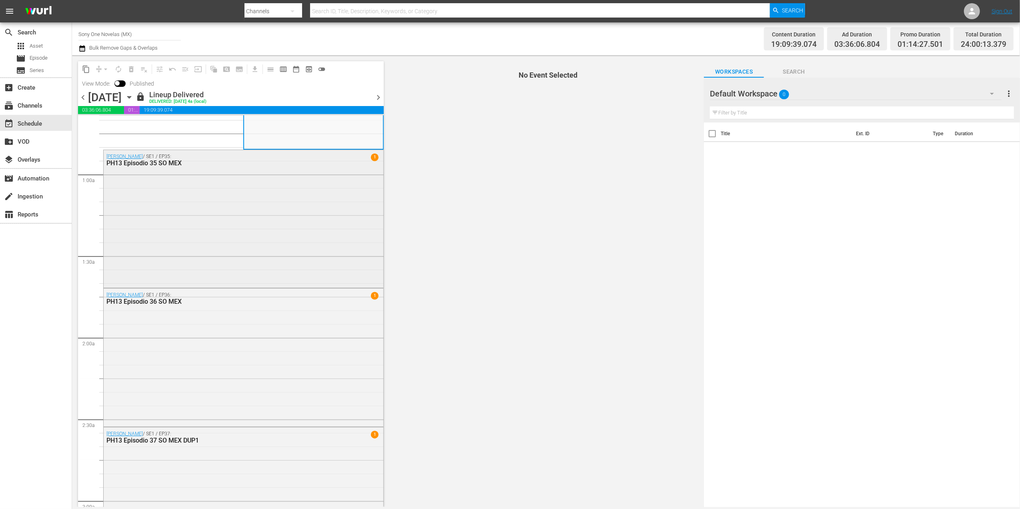
scroll to position [106, 0]
click at [188, 334] on div "[PERSON_NAME] / SE1 / EP36: PH13 Episodio 36 SO MEX 1" at bounding box center [244, 354] width 280 height 136
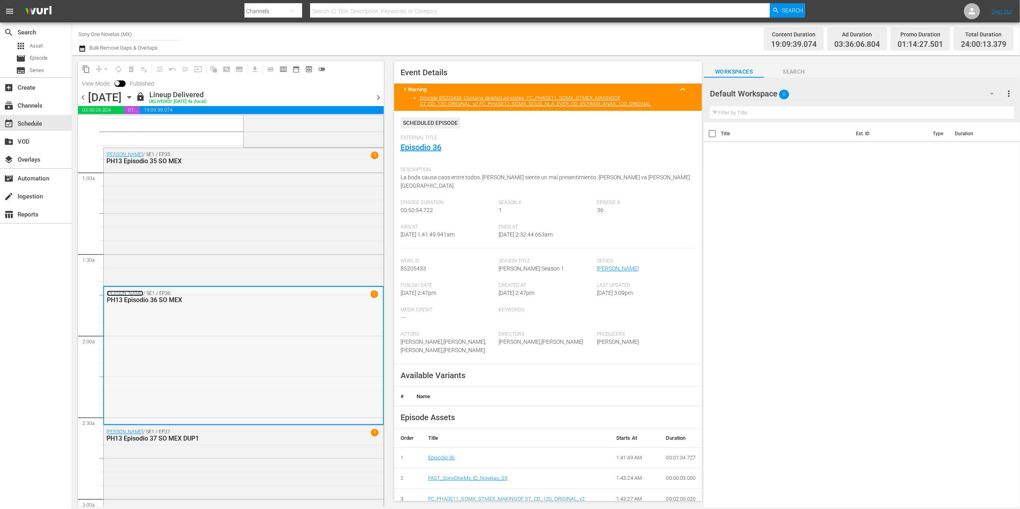
click at [124, 294] on link "[PERSON_NAME]" at bounding box center [125, 293] width 36 height 6
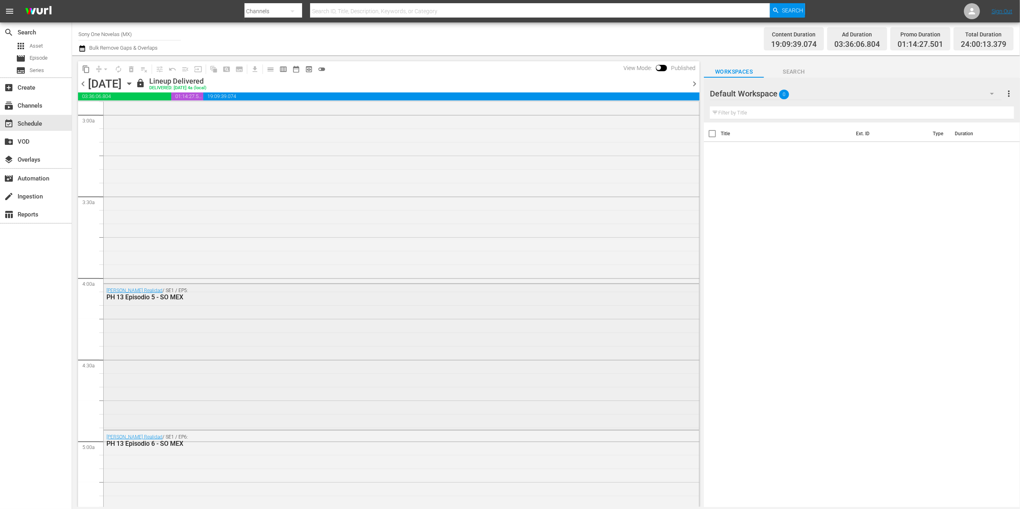
scroll to position [480, 0]
click at [133, 287] on link "[PERSON_NAME] Realidad" at bounding box center [134, 287] width 56 height 6
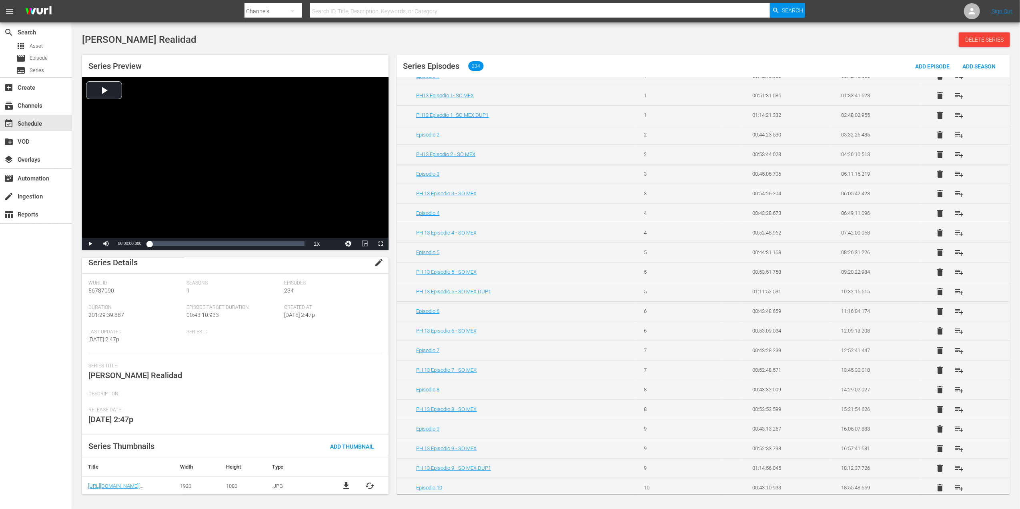
scroll to position [8, 0]
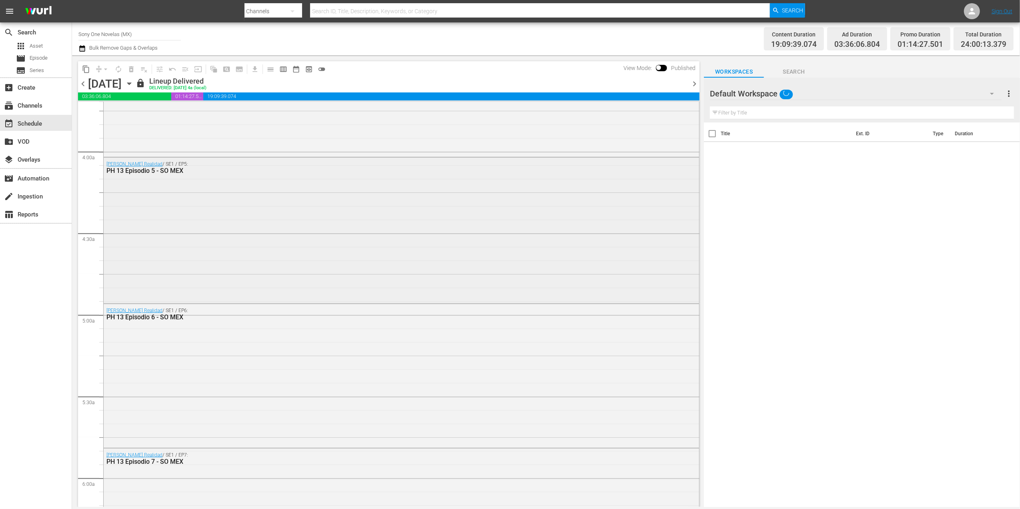
scroll to position [586, 0]
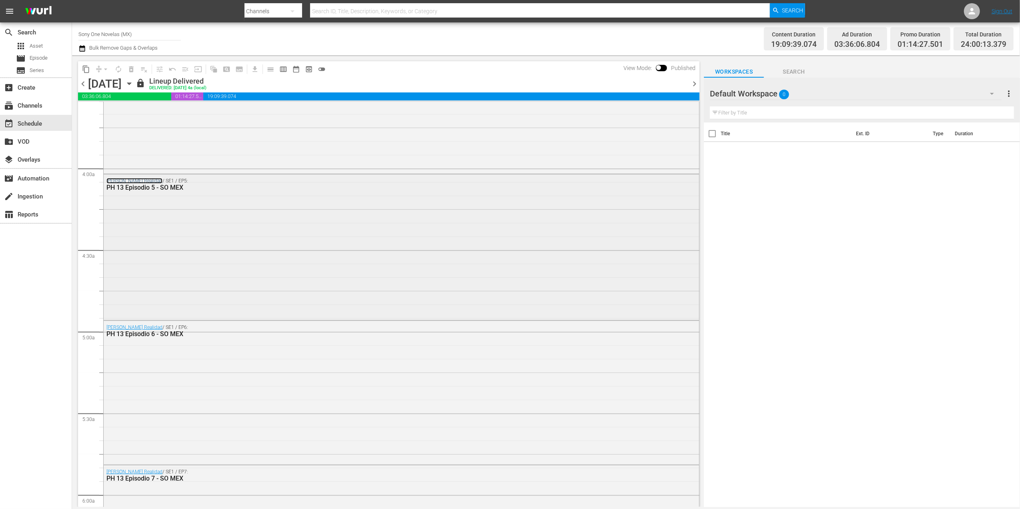
click at [131, 180] on link "[PERSON_NAME] Realidad" at bounding box center [134, 181] width 56 height 6
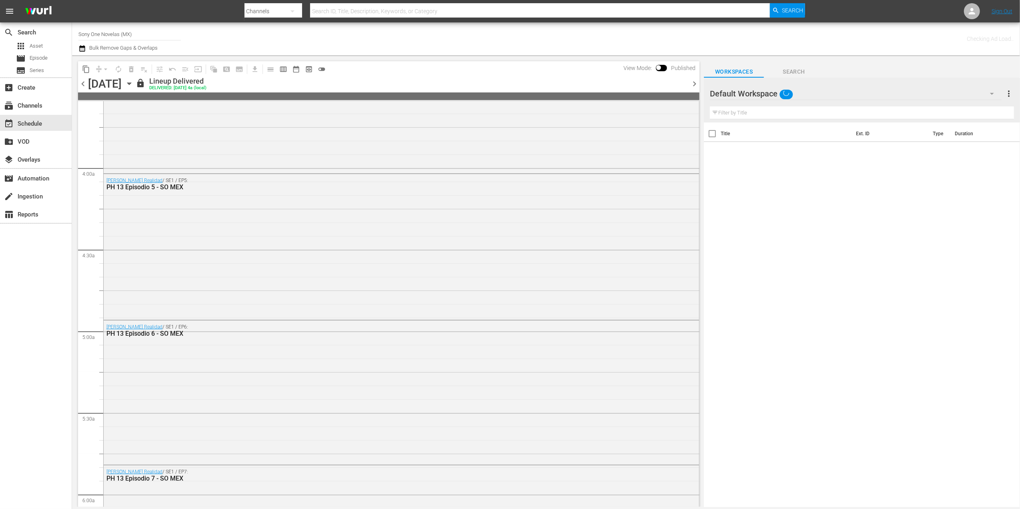
scroll to position [612, 0]
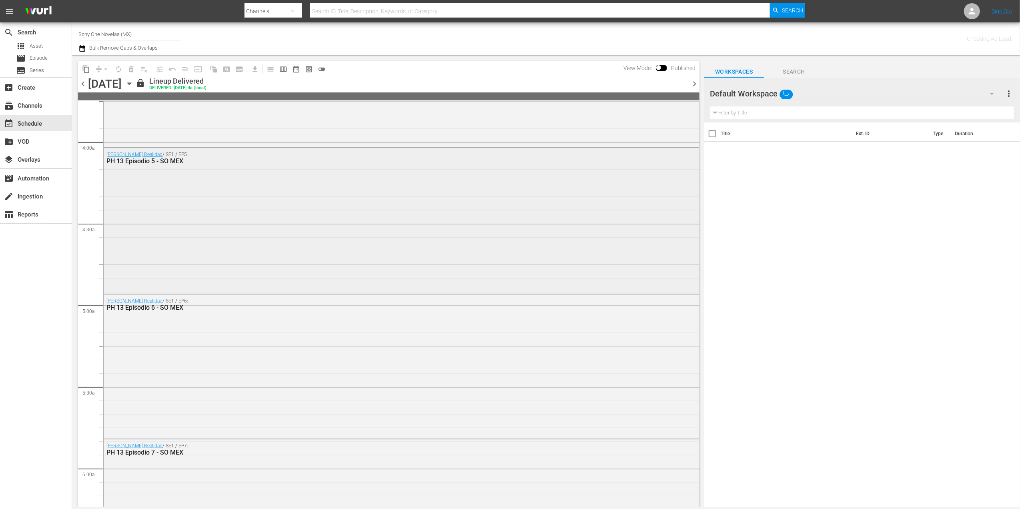
click at [207, 245] on div "[PERSON_NAME] Realidad / SE1 / EP5: PH 13 Episodio 5 - SO MEX" at bounding box center [401, 220] width 595 height 144
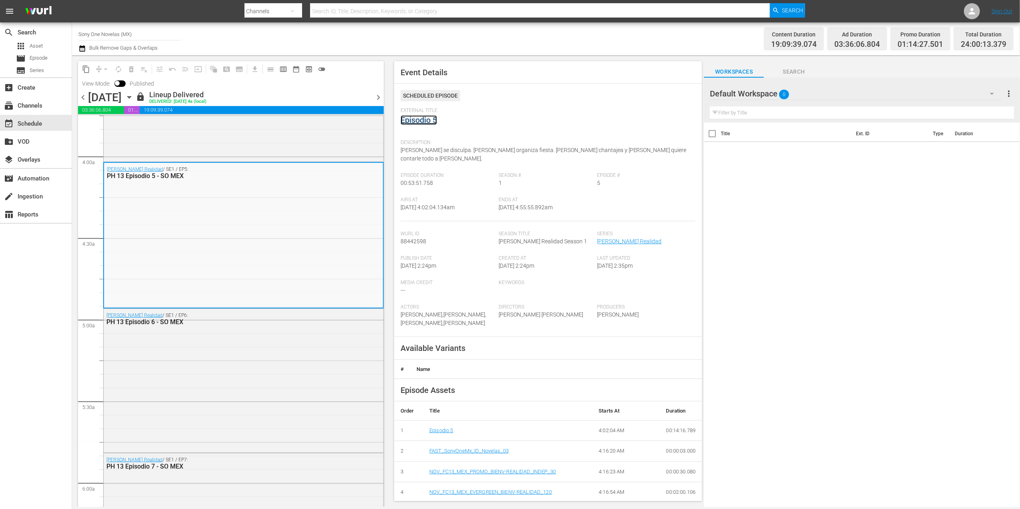
click at [424, 117] on link "Episodio 5" at bounding box center [418, 120] width 36 height 10
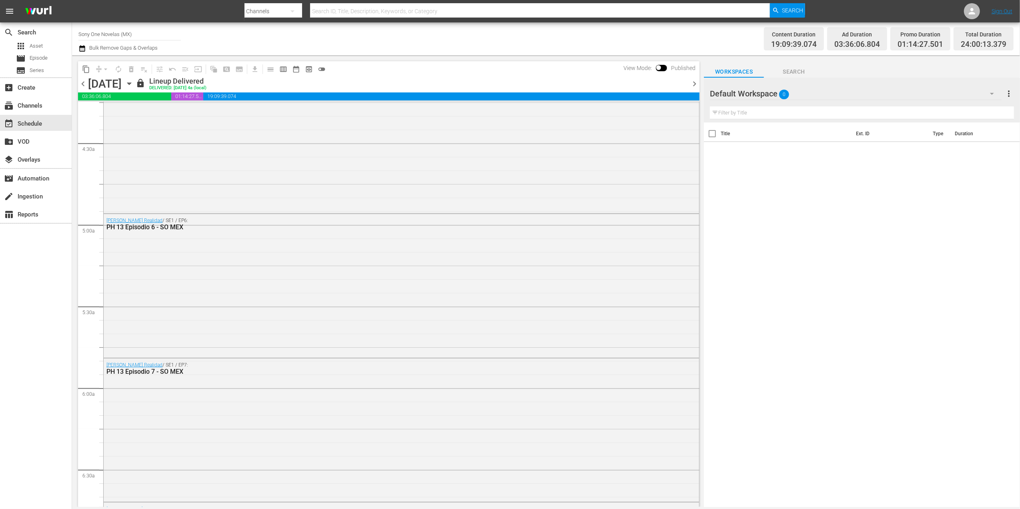
scroll to position [800, 0]
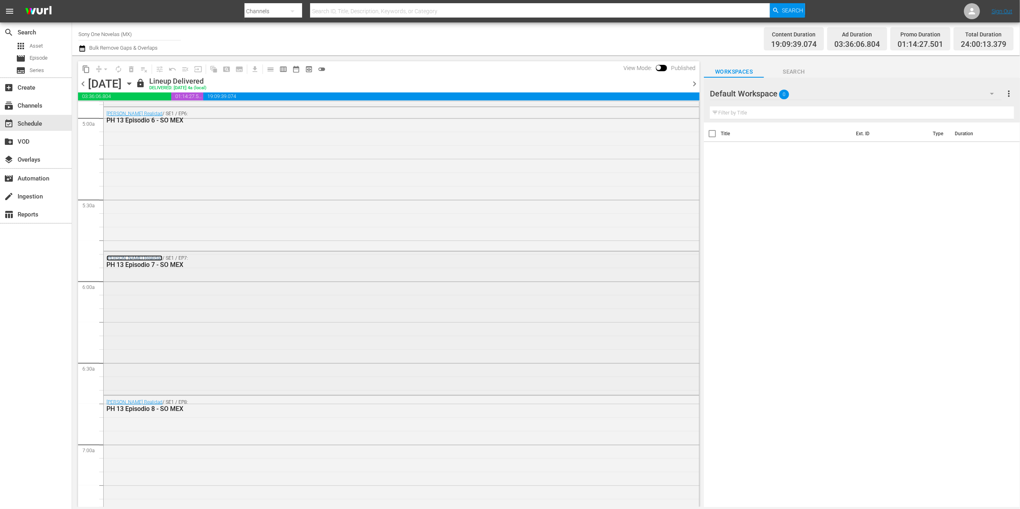
click at [127, 258] on link "[PERSON_NAME] Realidad" at bounding box center [134, 258] width 56 height 6
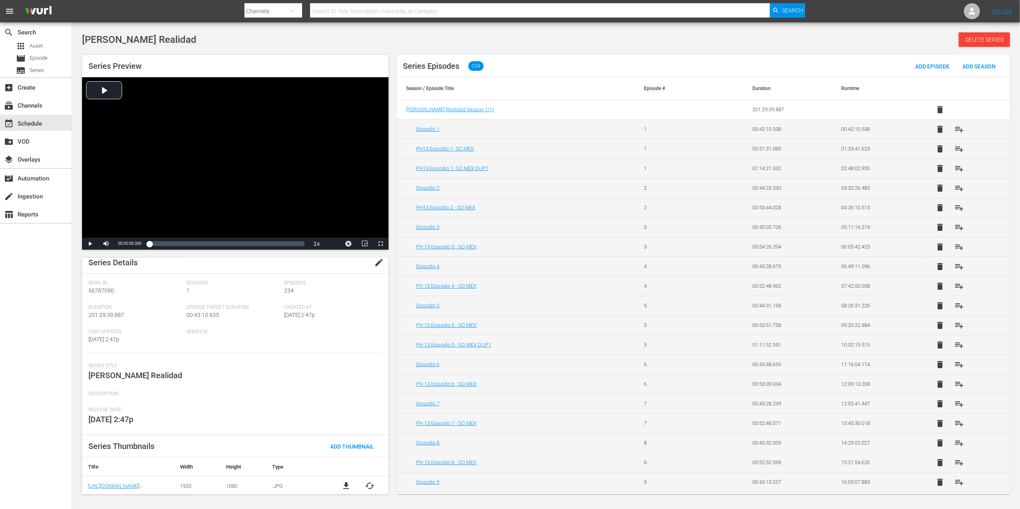
scroll to position [8, 0]
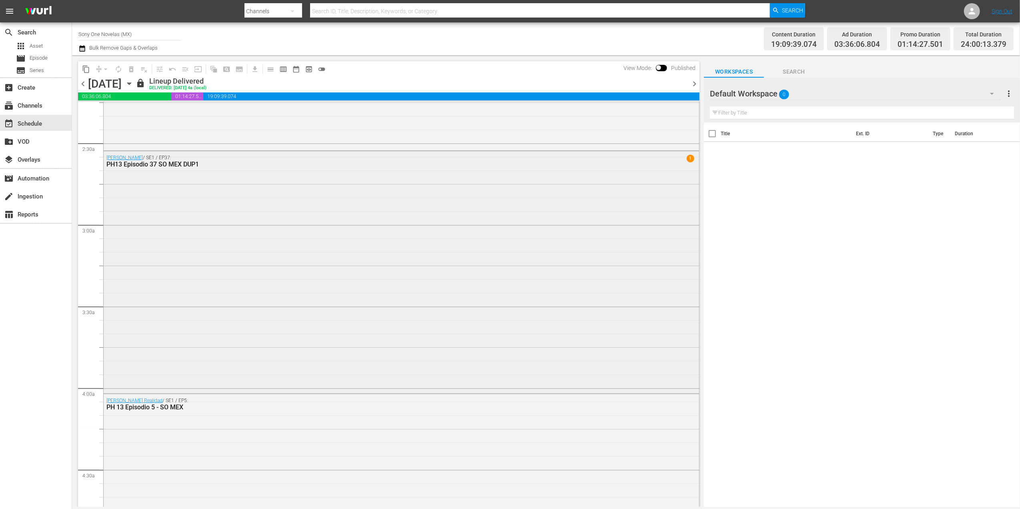
scroll to position [373, 0]
